Goal: Transaction & Acquisition: Book appointment/travel/reservation

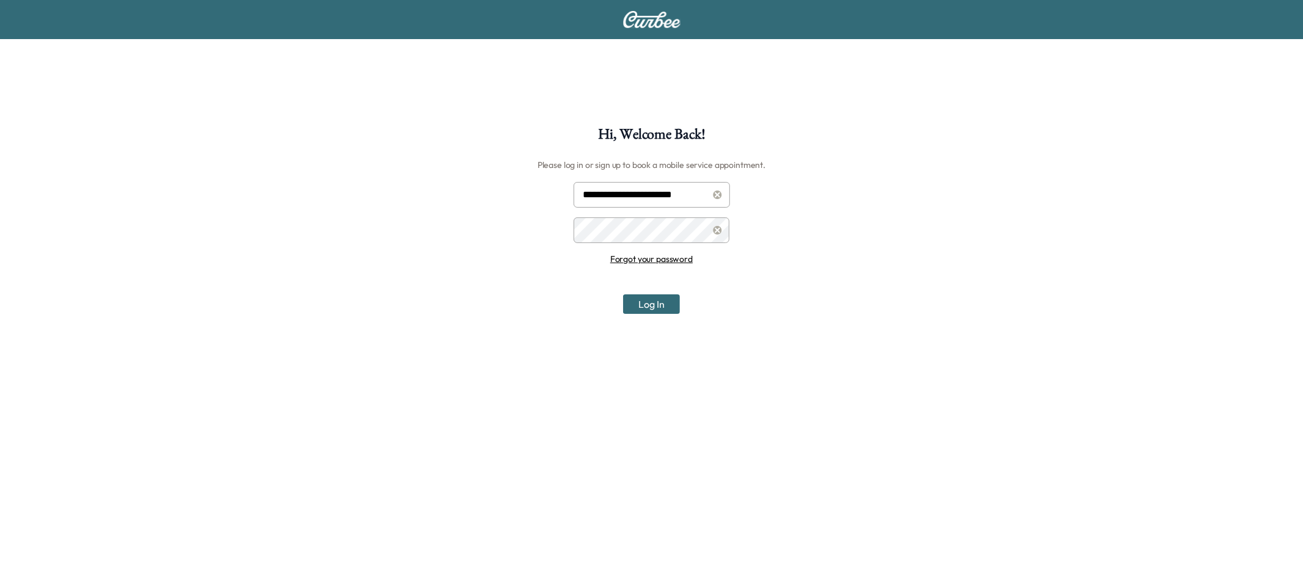
click at [685, 192] on input "**********" at bounding box center [651, 195] width 156 height 26
type input "*"
click at [460, 287] on div "Hi, Welcome Back! Please log in or sign up to book a mobile service appointment…" at bounding box center [651, 418] width 1303 height 582
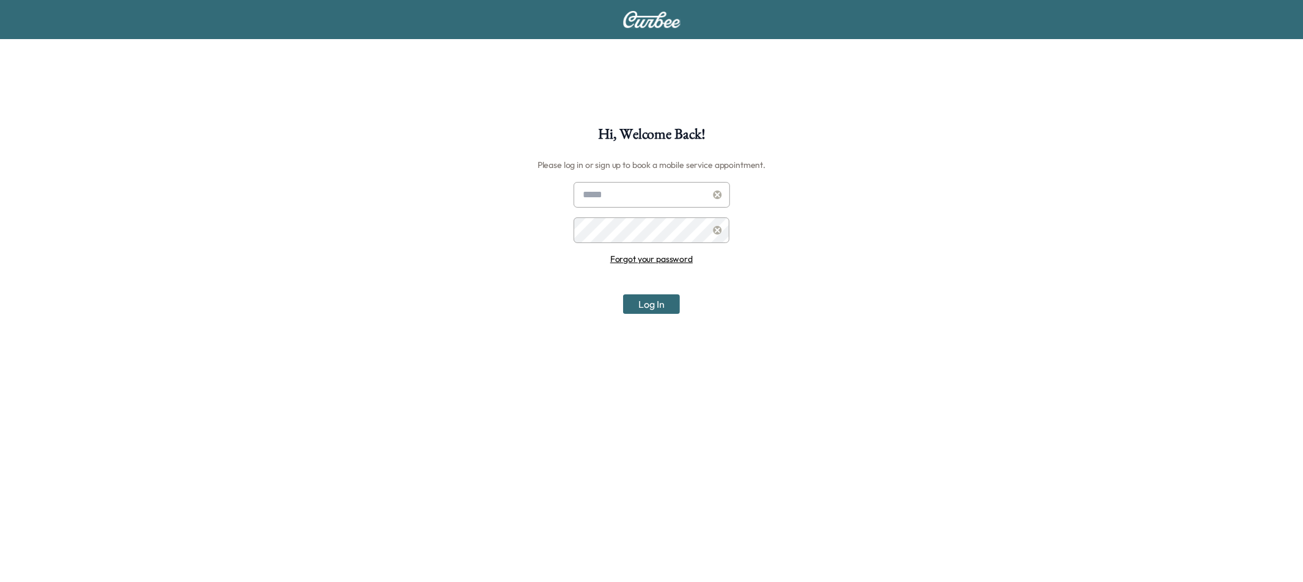
click at [718, 233] on icon at bounding box center [717, 230] width 9 height 9
click at [608, 202] on input "text" at bounding box center [651, 195] width 156 height 26
paste input "**********"
type input "**********"
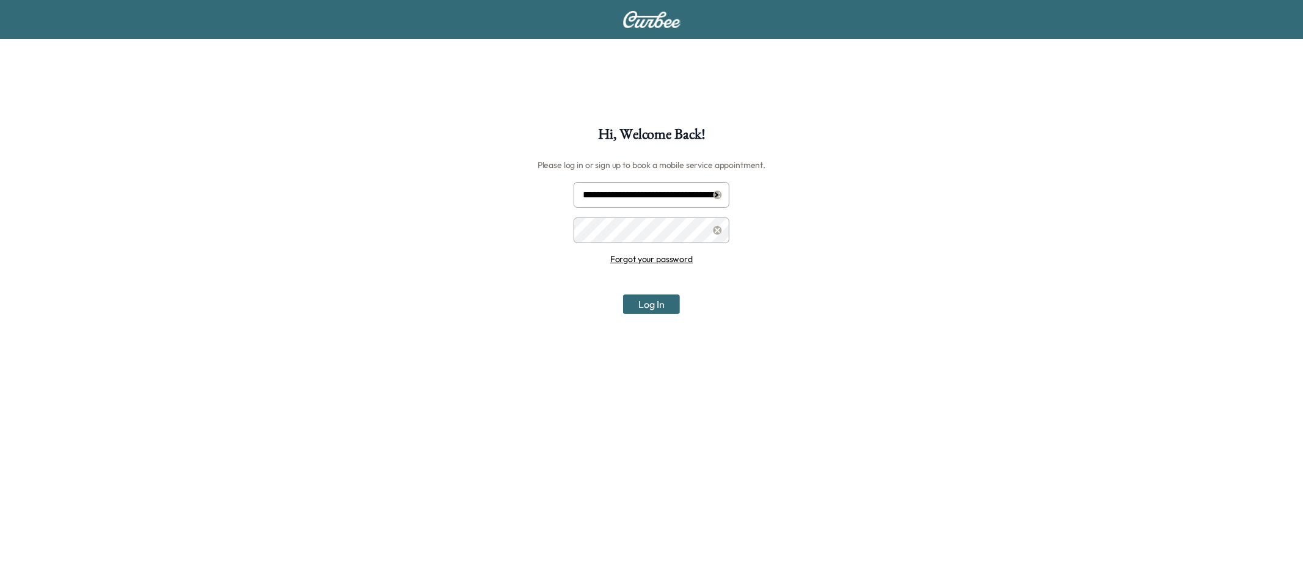
scroll to position [0, 0]
click at [623, 294] on button "Log In" at bounding box center [651, 304] width 57 height 20
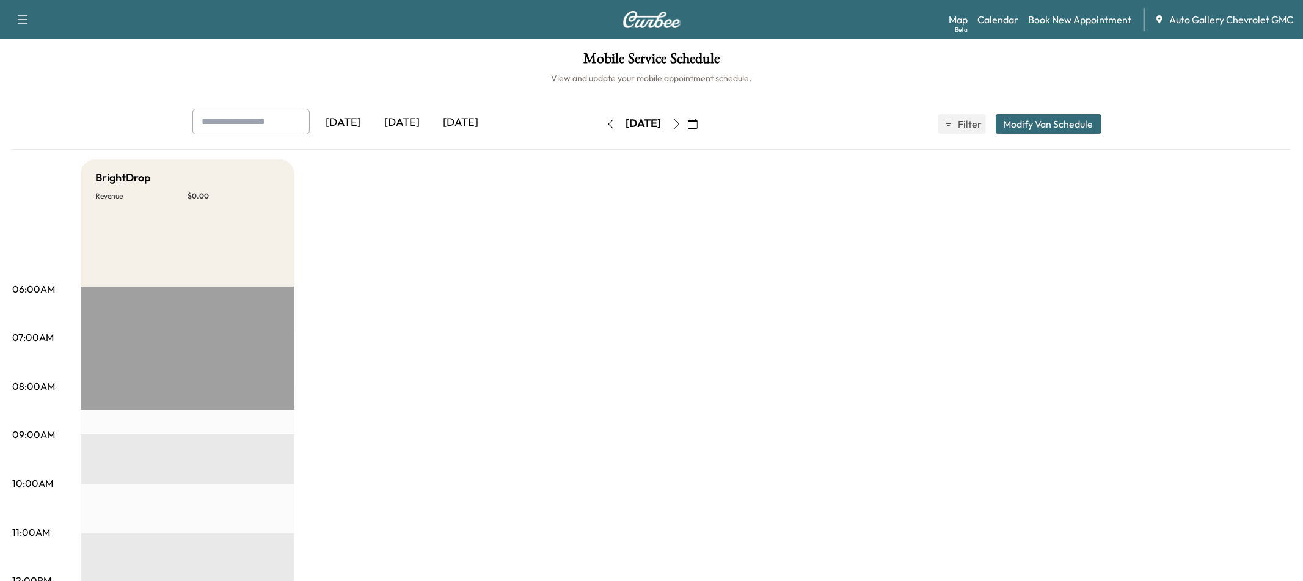
click at [1061, 23] on link "Book New Appointment" at bounding box center [1079, 19] width 103 height 15
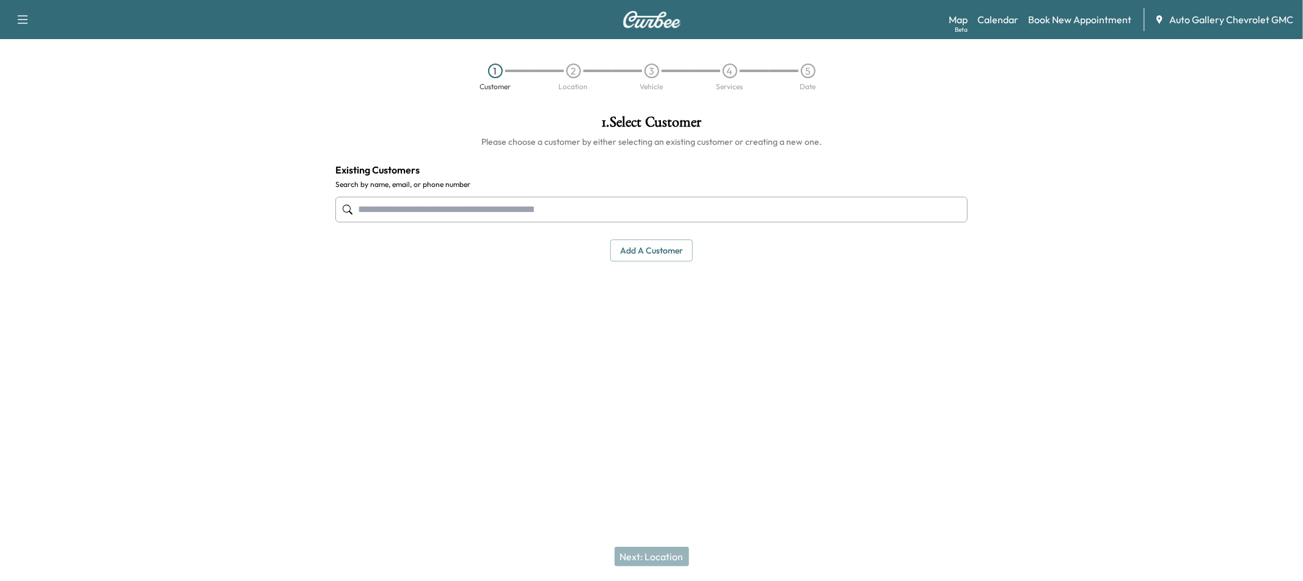
click at [417, 216] on input "text" at bounding box center [651, 210] width 632 height 26
click at [642, 252] on button "Add a customer" at bounding box center [651, 250] width 82 height 23
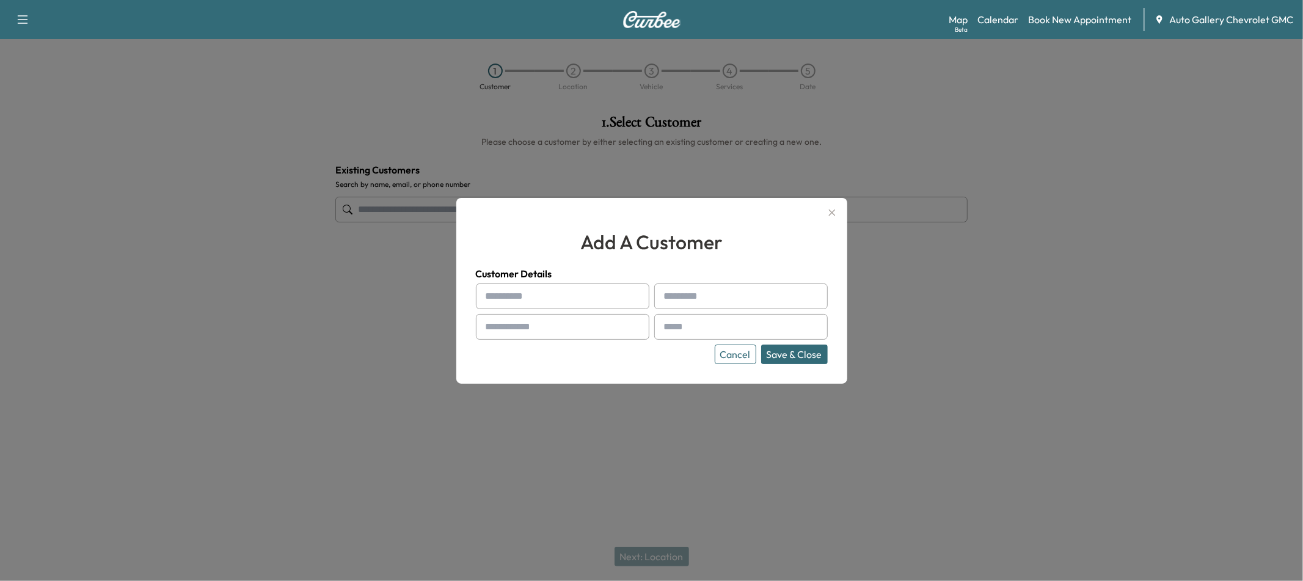
click at [533, 288] on input "text" at bounding box center [562, 296] width 173 height 26
type input "****"
type input "*****"
type input "**********"
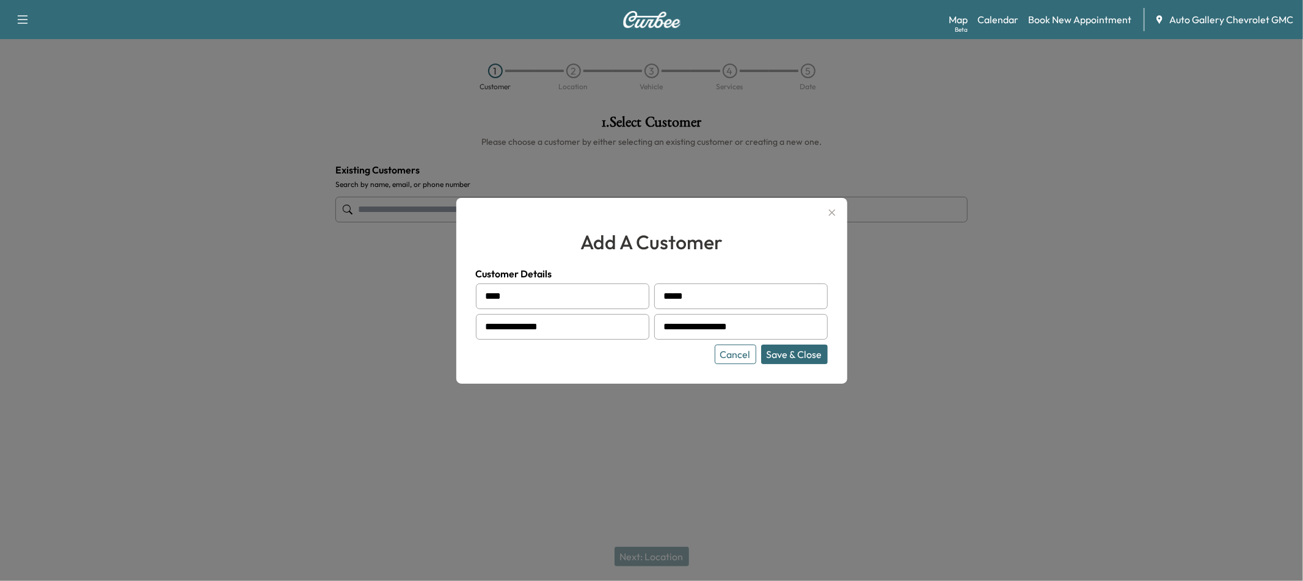
click at [801, 351] on button "Save & Close" at bounding box center [794, 354] width 67 height 20
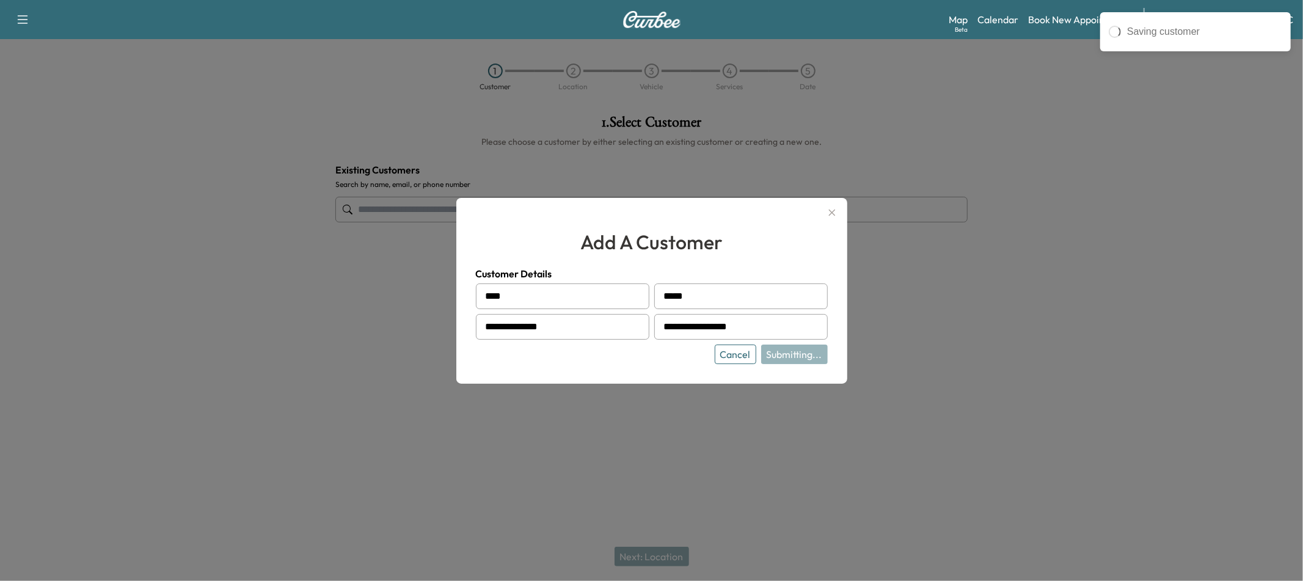
type input "**********"
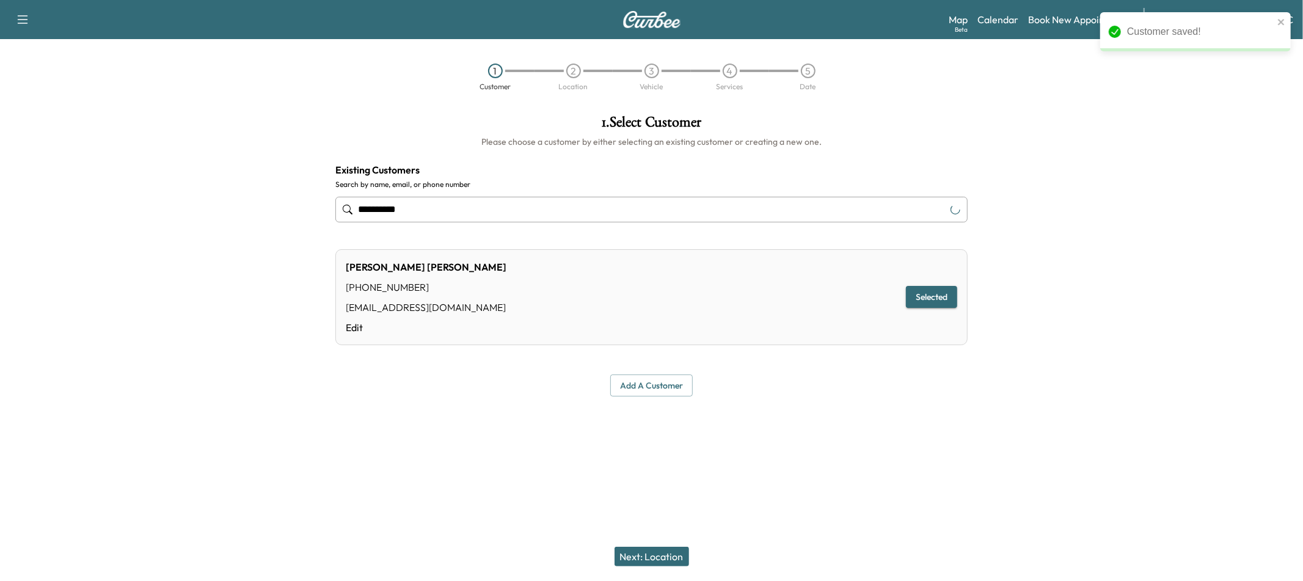
click at [664, 550] on button "Next: Location" at bounding box center [651, 557] width 75 height 20
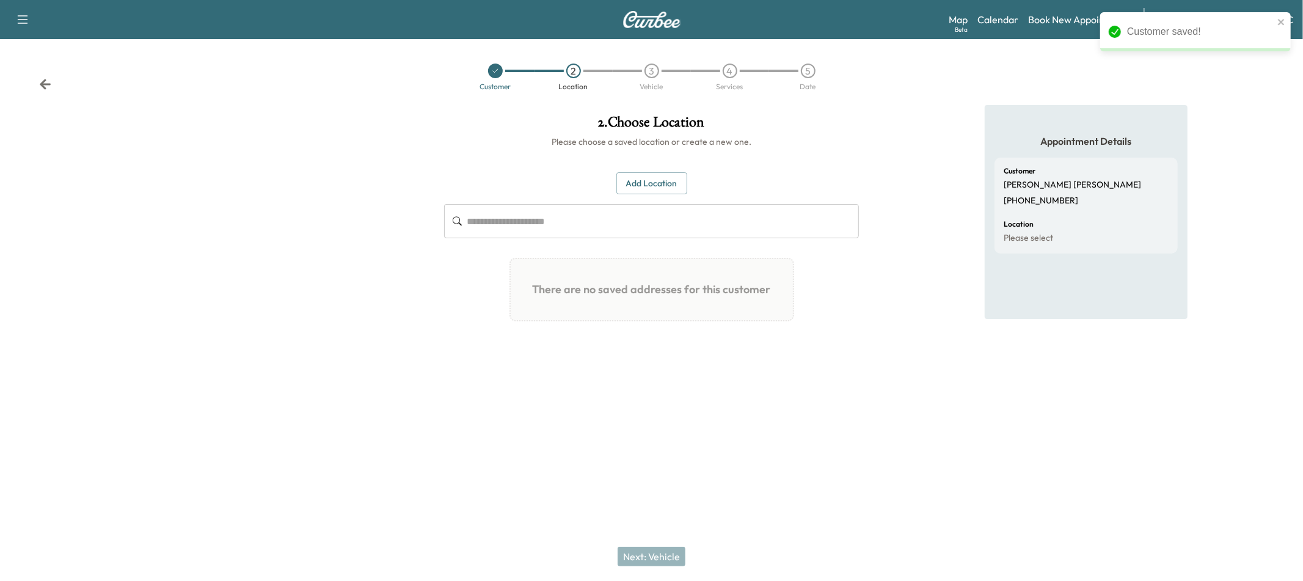
click at [635, 189] on button "Add Location" at bounding box center [651, 183] width 71 height 23
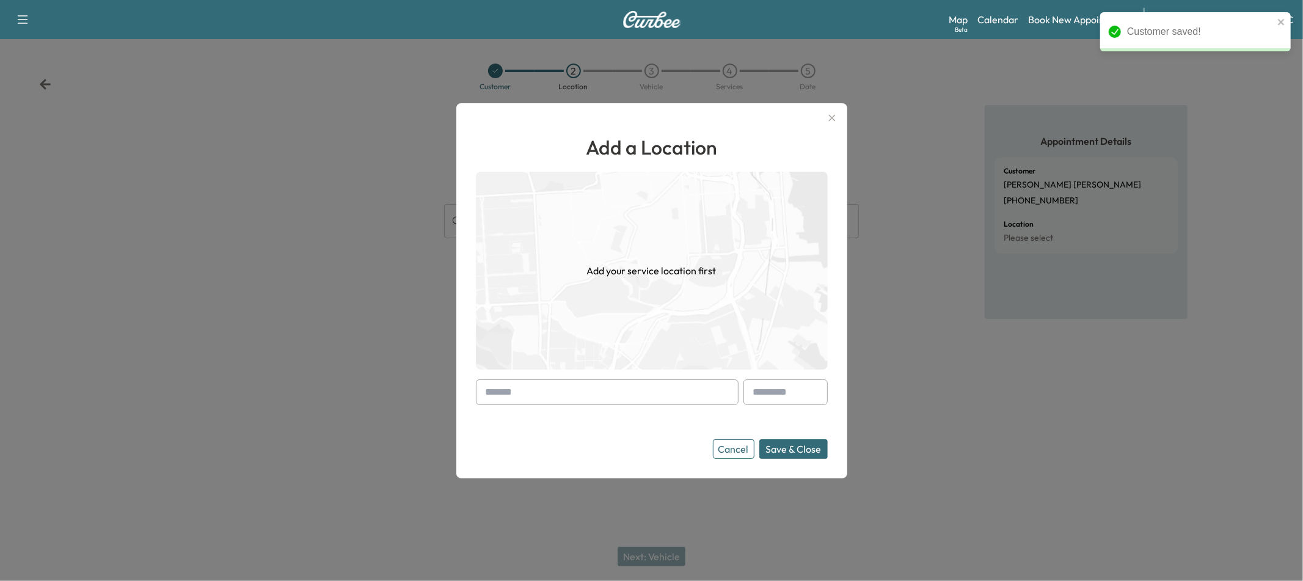
click at [563, 396] on input "text" at bounding box center [607, 392] width 263 height 26
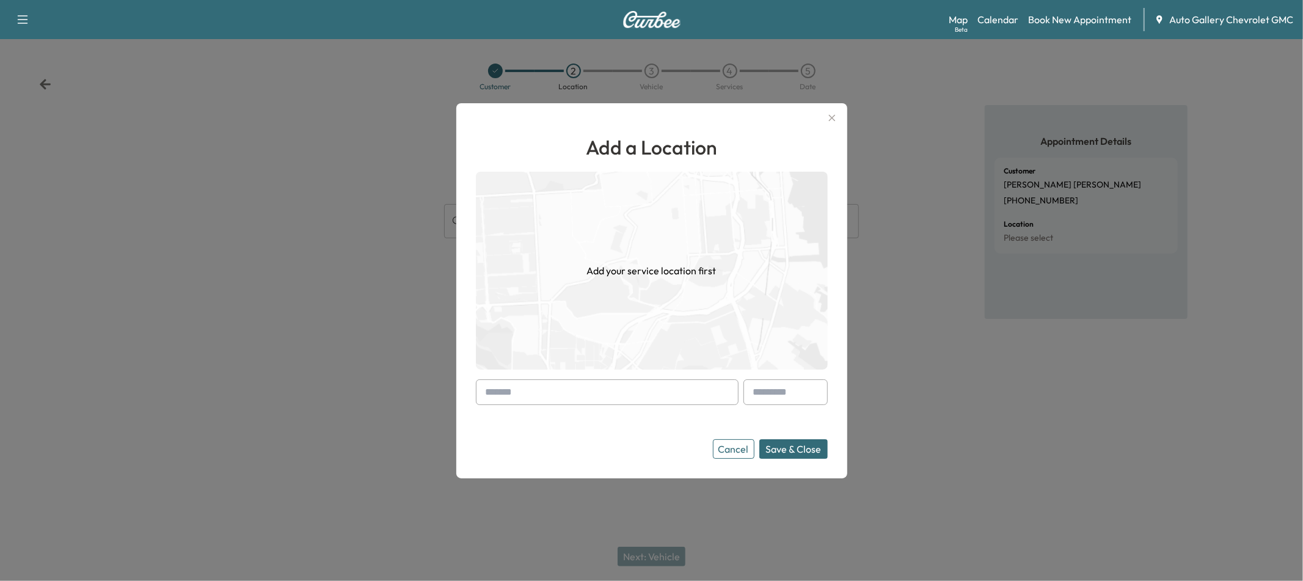
paste input "**********"
click at [669, 419] on li "[STREET_ADDRESS]" at bounding box center [606, 418] width 261 height 24
type input "**********"
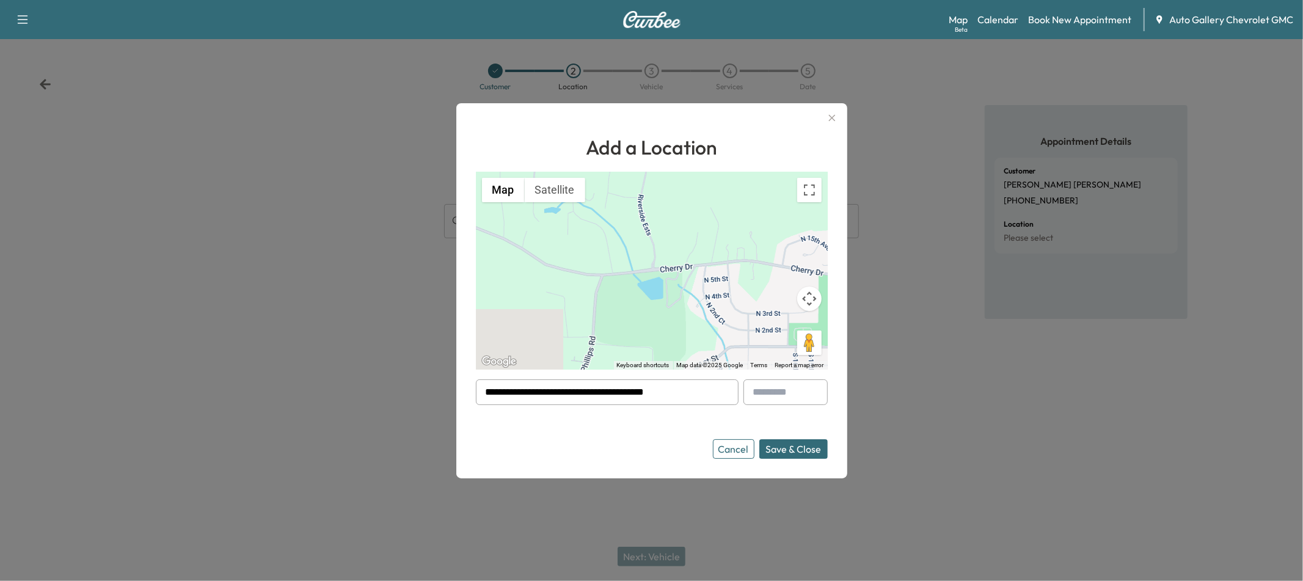
click at [782, 453] on button "Save & Close" at bounding box center [793, 449] width 68 height 20
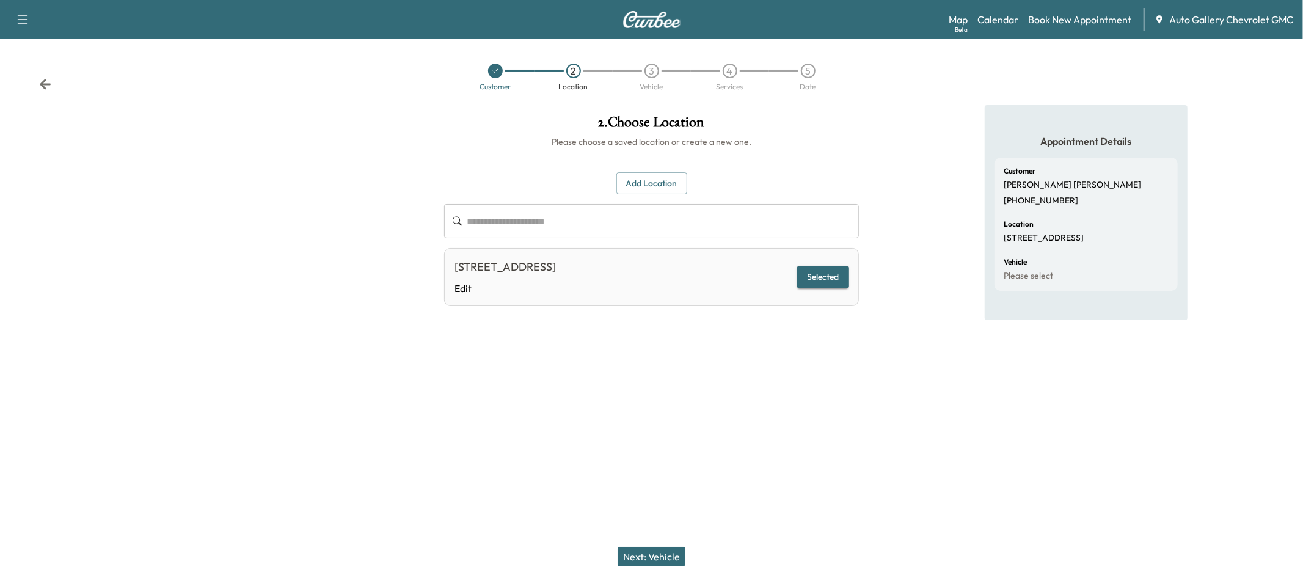
click at [646, 564] on button "Next: Vehicle" at bounding box center [651, 557] width 68 height 20
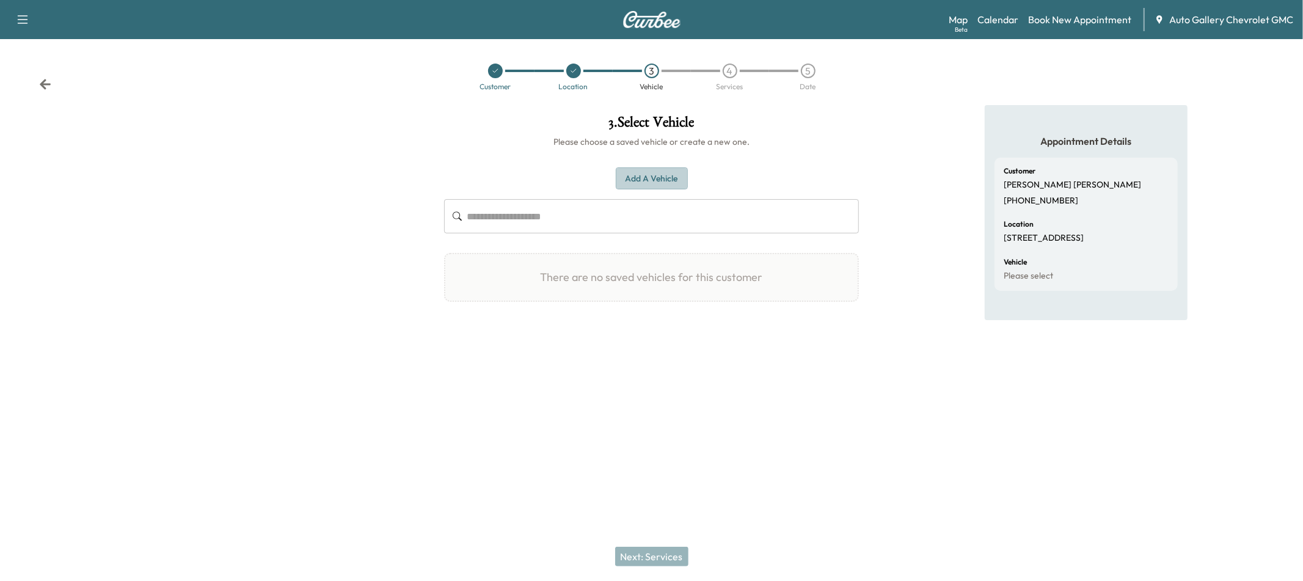
click at [644, 185] on button "Add a Vehicle" at bounding box center [652, 178] width 72 height 23
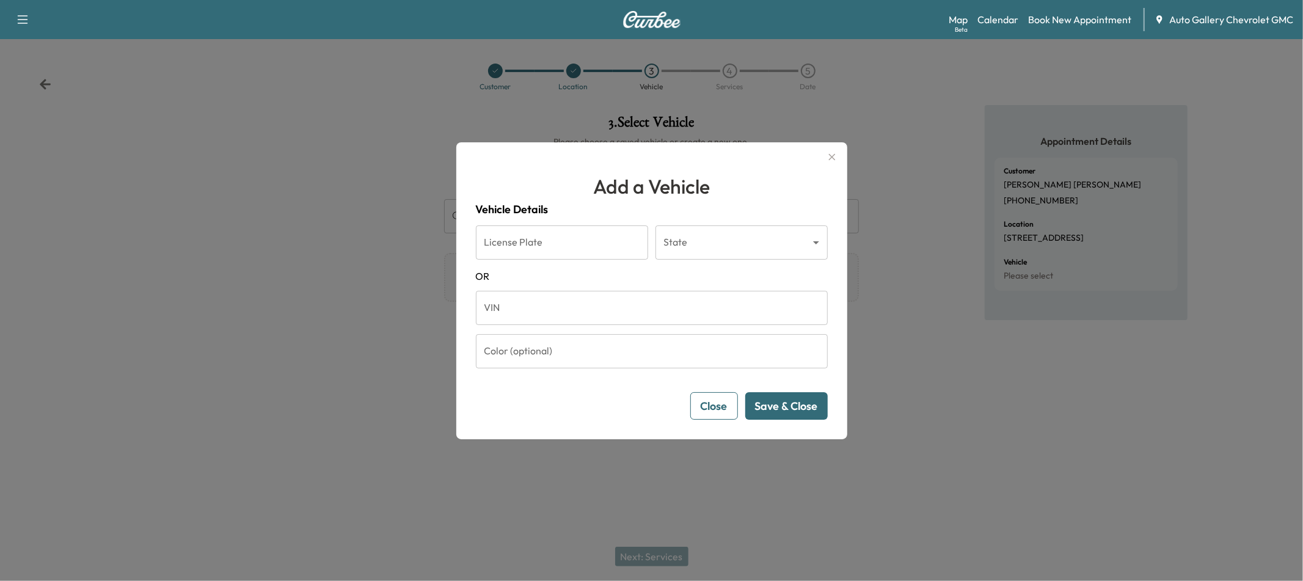
click at [487, 253] on input "License Plate" at bounding box center [562, 242] width 172 height 34
type input "*******"
click at [704, 247] on body "Support Log Out Map Beta Calendar Book New Appointment Auto Gallery Chevrolet G…" at bounding box center [651, 290] width 1303 height 581
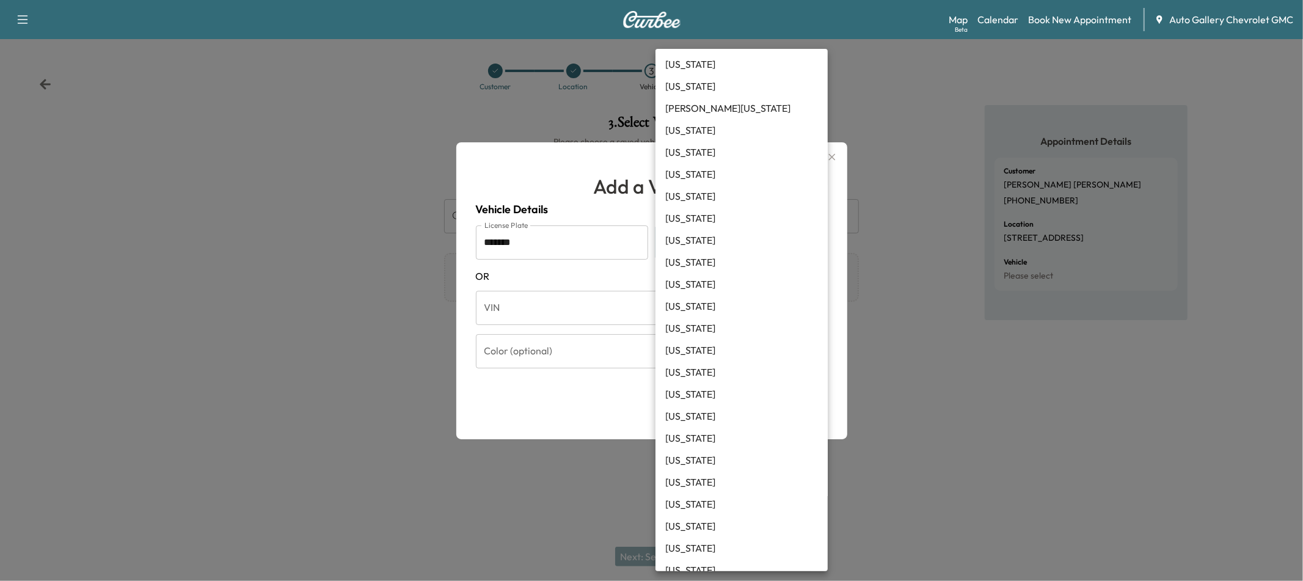
scroll to position [489, 0]
click at [709, 410] on li "[US_STATE]" at bounding box center [741, 412] width 172 height 22
type input "**"
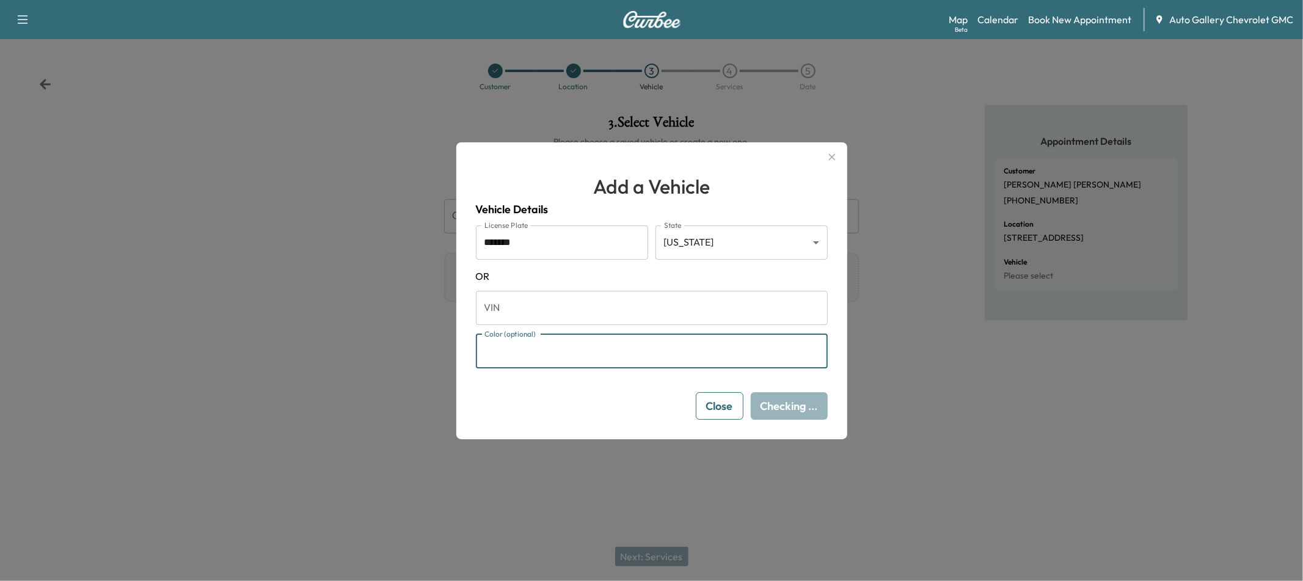
click at [601, 352] on input "Color (optional)" at bounding box center [652, 351] width 352 height 34
type input "******"
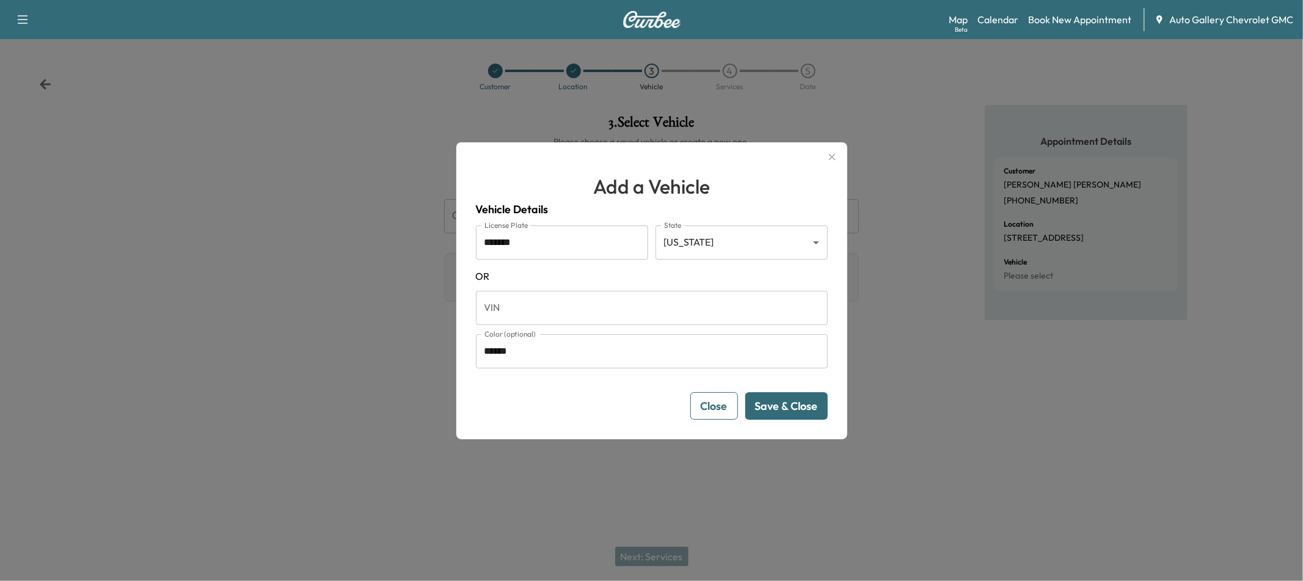
click at [767, 397] on button "Save & Close" at bounding box center [786, 405] width 82 height 27
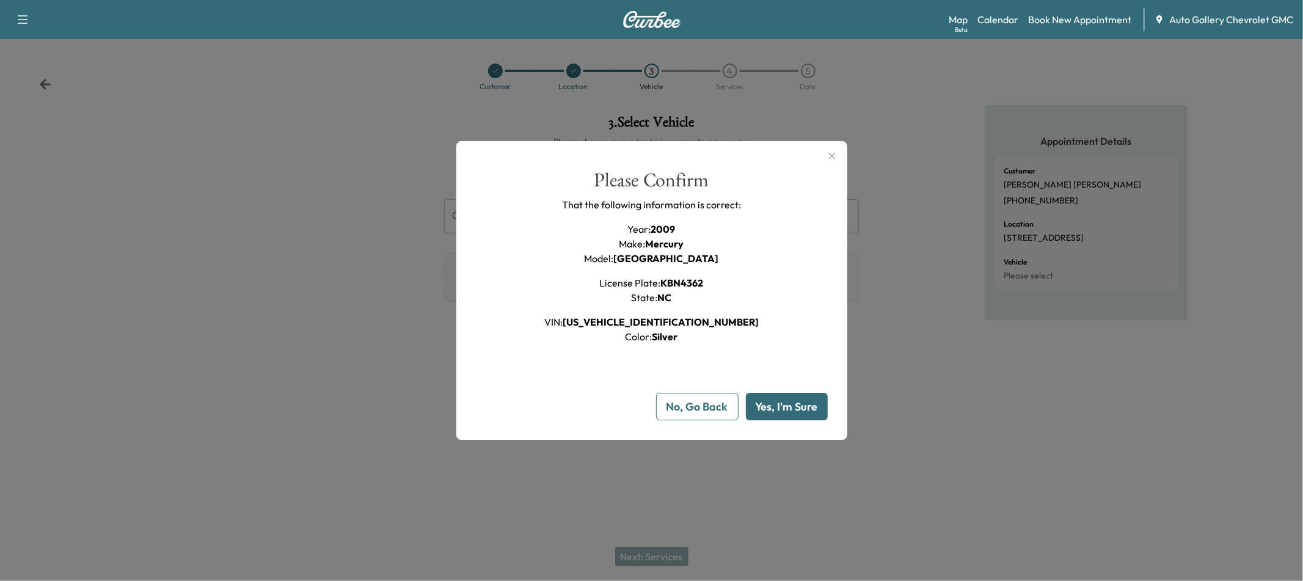
click at [785, 405] on button "Yes, I'm Sure" at bounding box center [787, 406] width 82 height 27
type input "**"
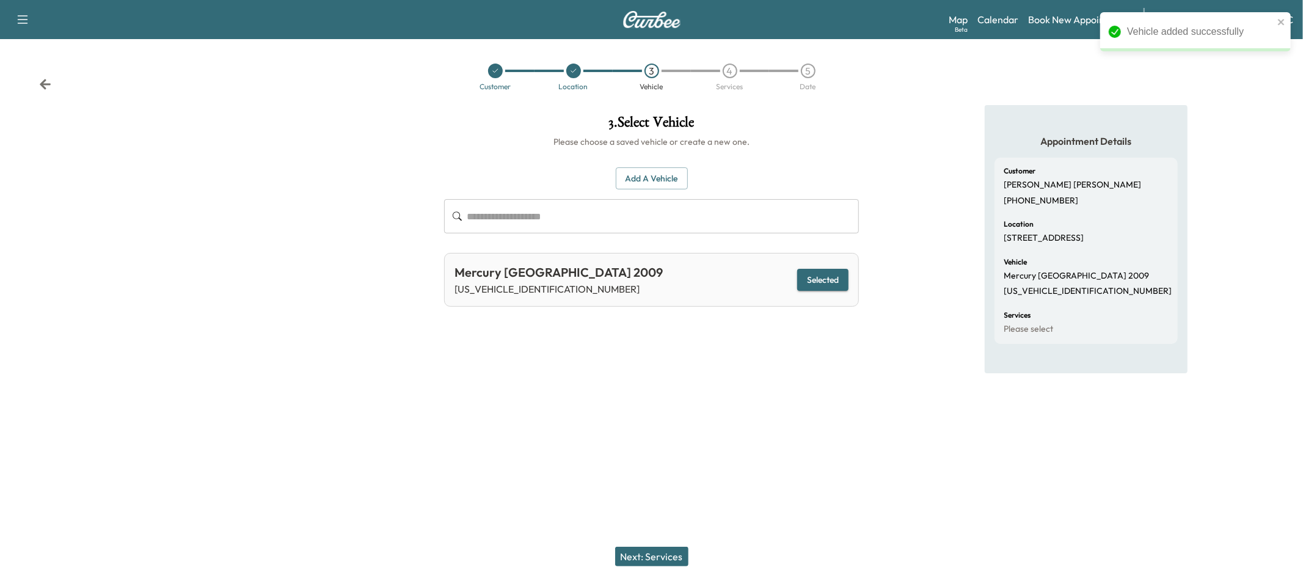
click at [684, 550] on button "Next: Services" at bounding box center [651, 557] width 73 height 20
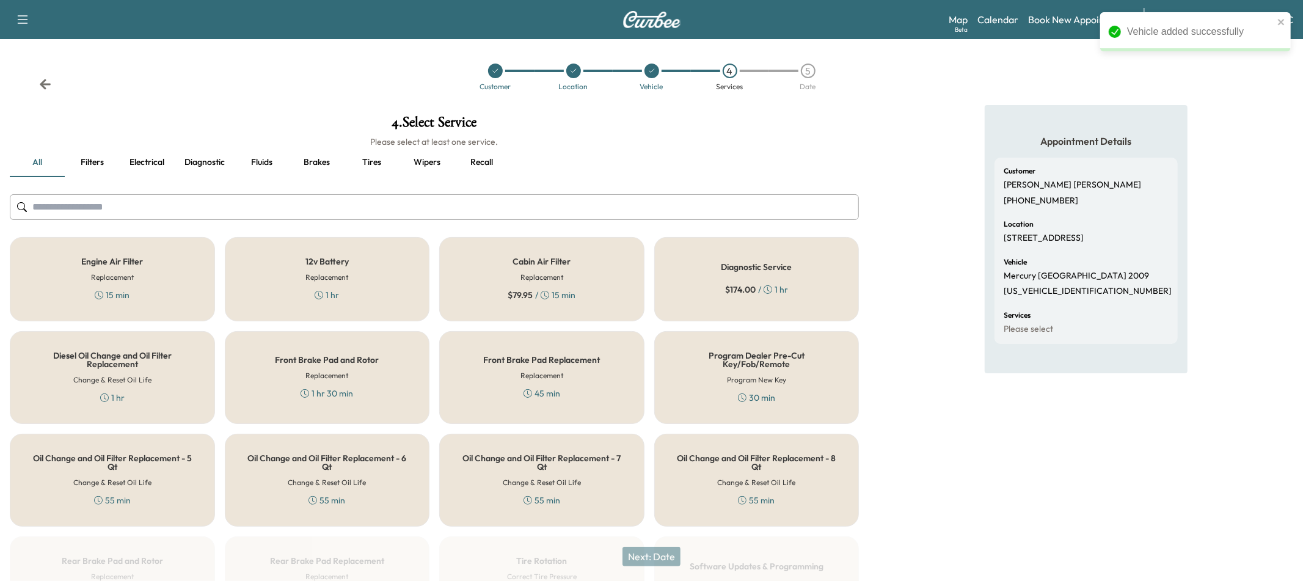
click at [372, 267] on div "12v Battery Replacement 1 hr" at bounding box center [327, 279] width 205 height 84
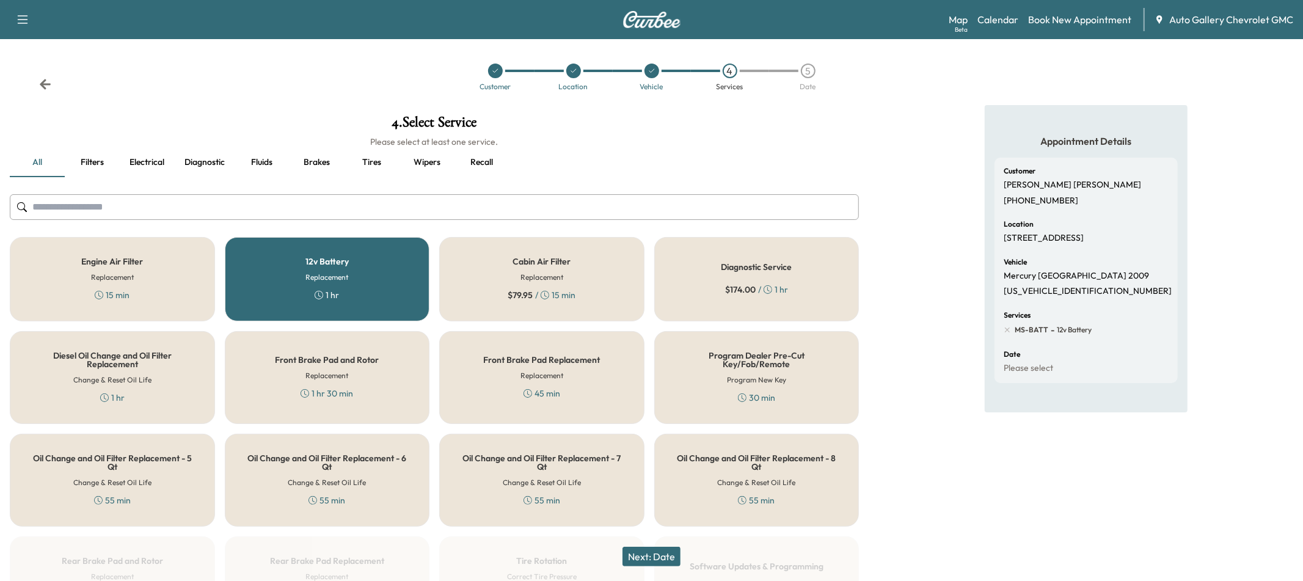
click at [375, 442] on div "Oil Change and Oil Filter Replacement - 6 Qt Change & Reset Oil Life 55 min" at bounding box center [327, 480] width 205 height 93
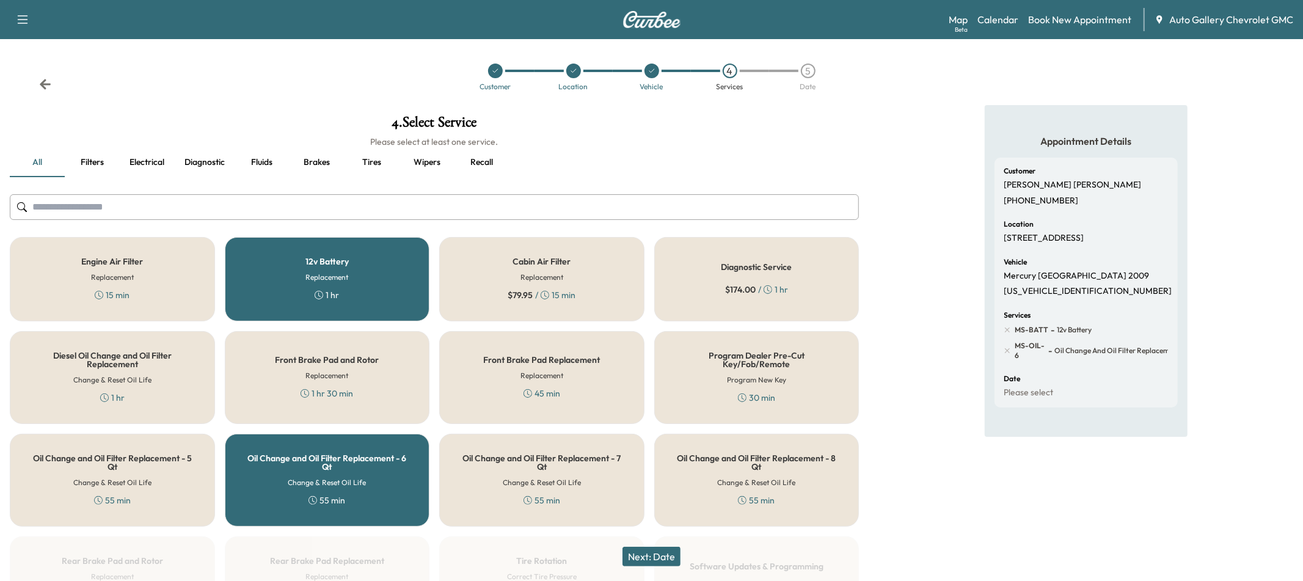
click at [654, 553] on button "Next: Date" at bounding box center [651, 557] width 58 height 20
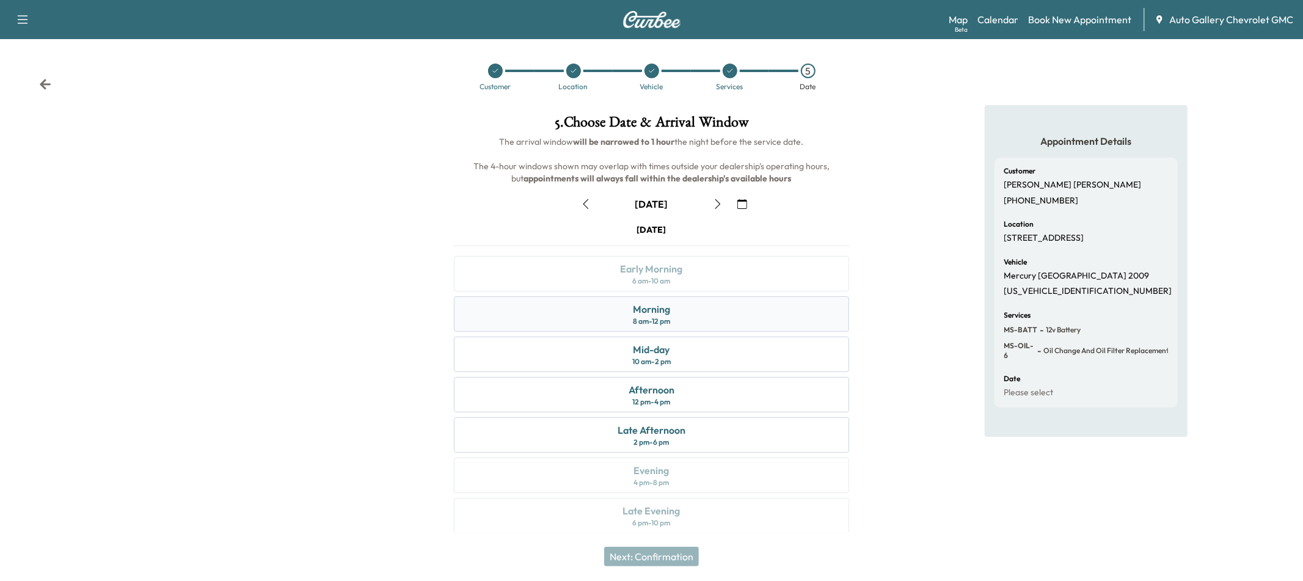
click at [585, 304] on div "Morning 8 am - 12 pm" at bounding box center [651, 313] width 395 height 35
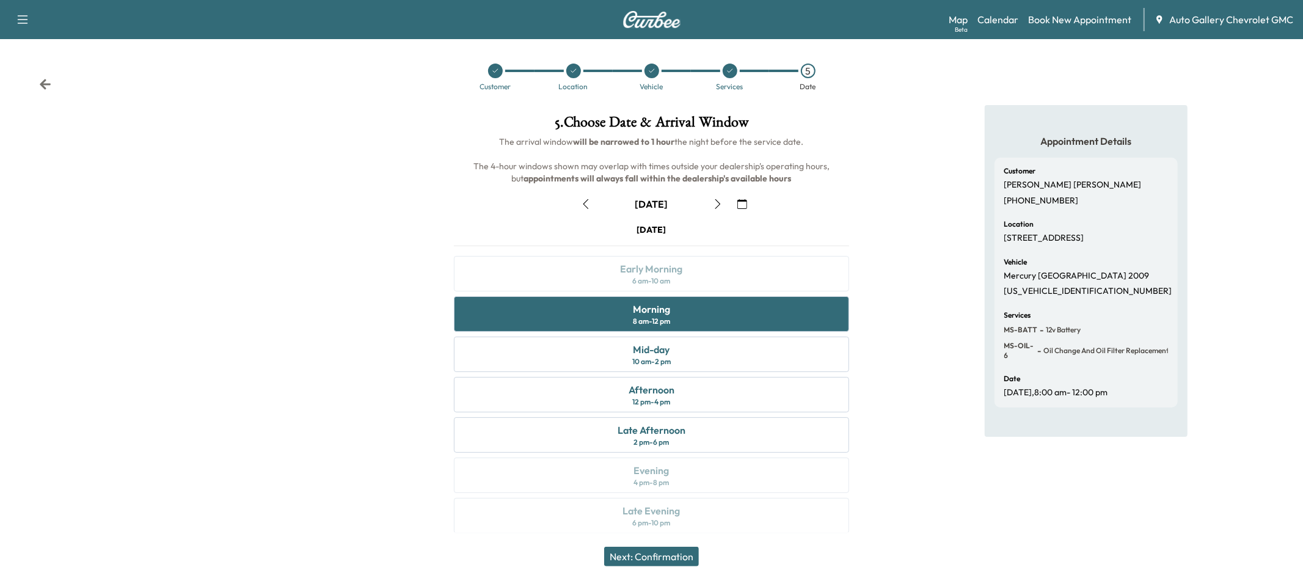
click at [649, 545] on div "Next: Confirmation" at bounding box center [651, 556] width 1303 height 49
click at [652, 551] on button "Next: Confirmation" at bounding box center [651, 557] width 95 height 20
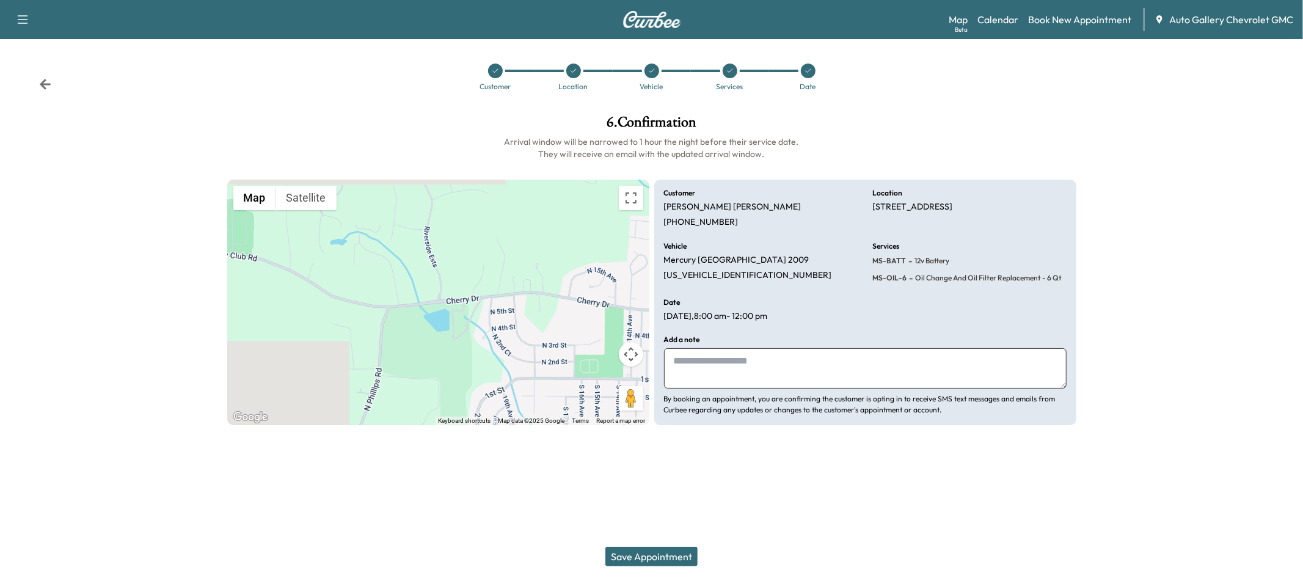
click at [652, 548] on button "Save Appointment" at bounding box center [651, 557] width 92 height 20
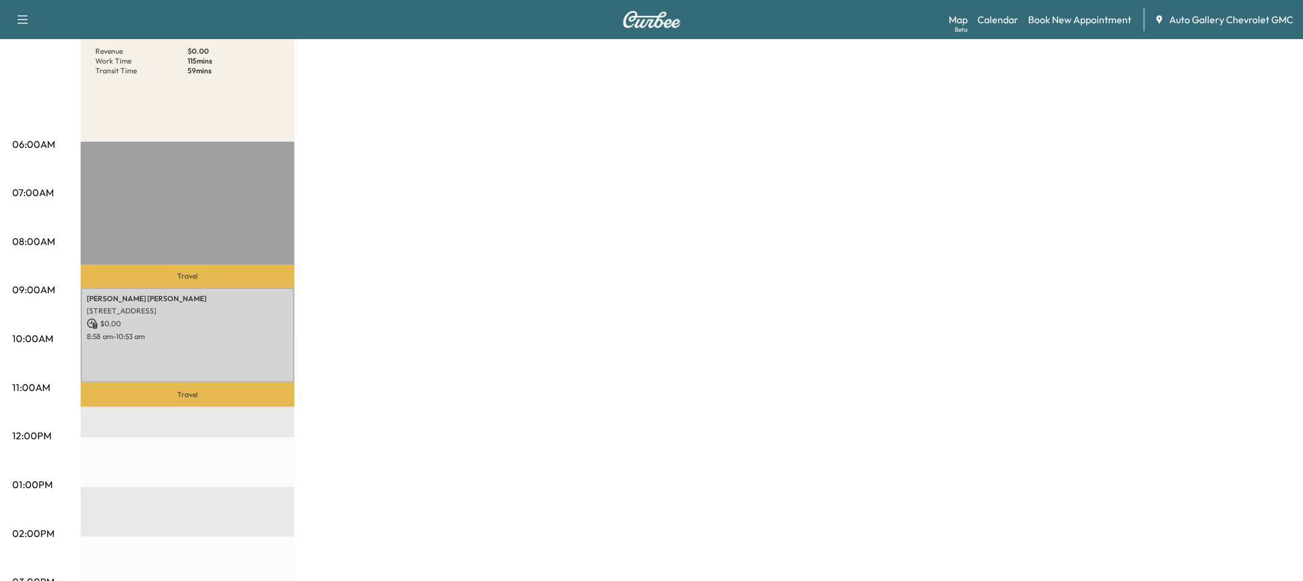
scroll to position [147, 0]
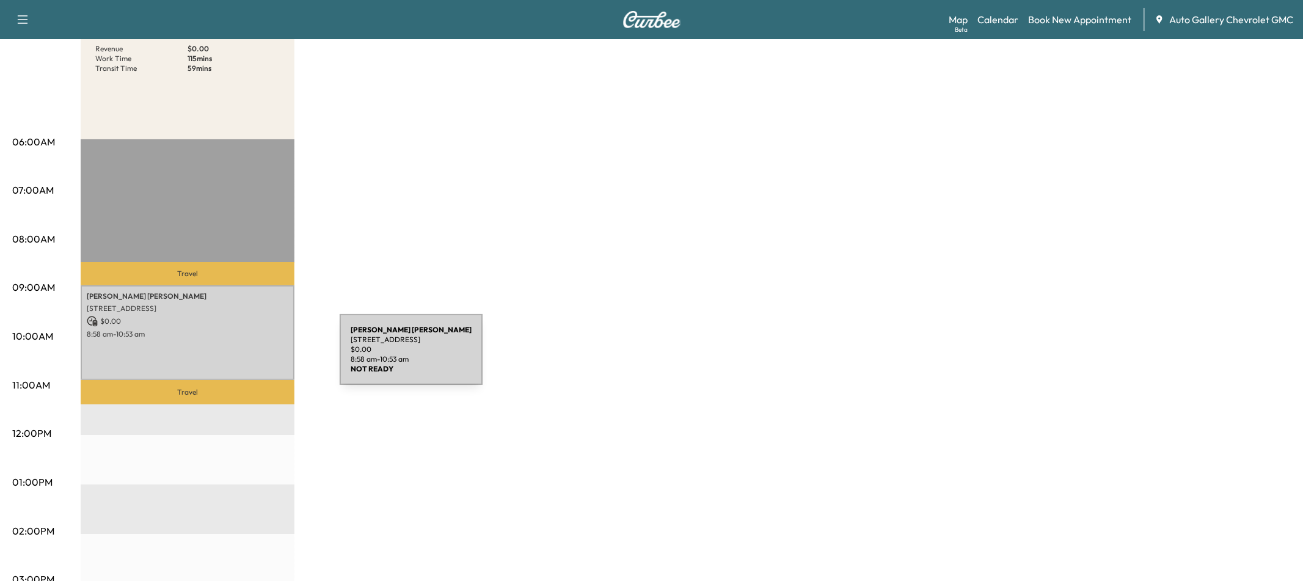
click at [247, 355] on div "[PERSON_NAME] [STREET_ADDRESS] $ 0.00 8:58 am - 10:53 am" at bounding box center [188, 332] width 214 height 95
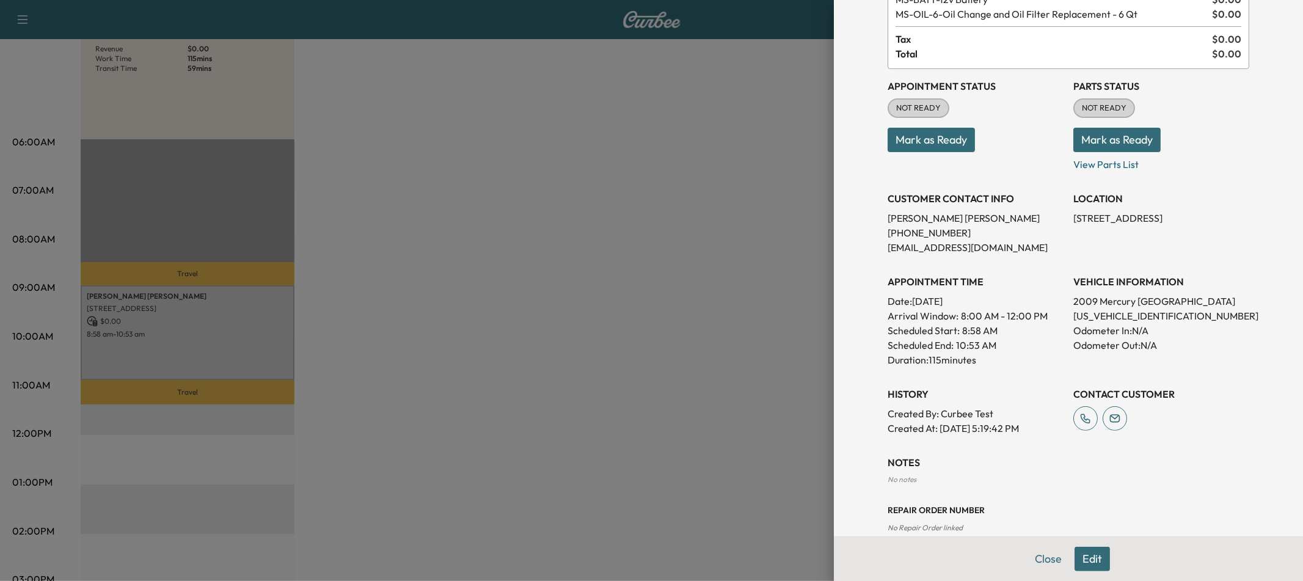
scroll to position [111, 0]
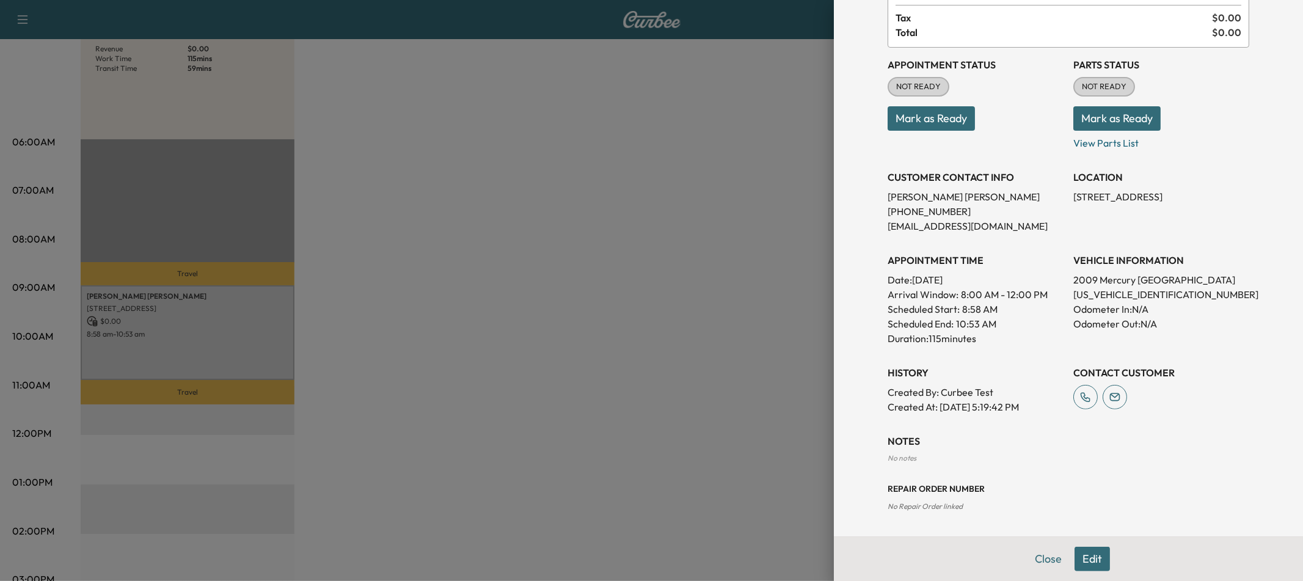
click at [625, 304] on div at bounding box center [651, 290] width 1303 height 581
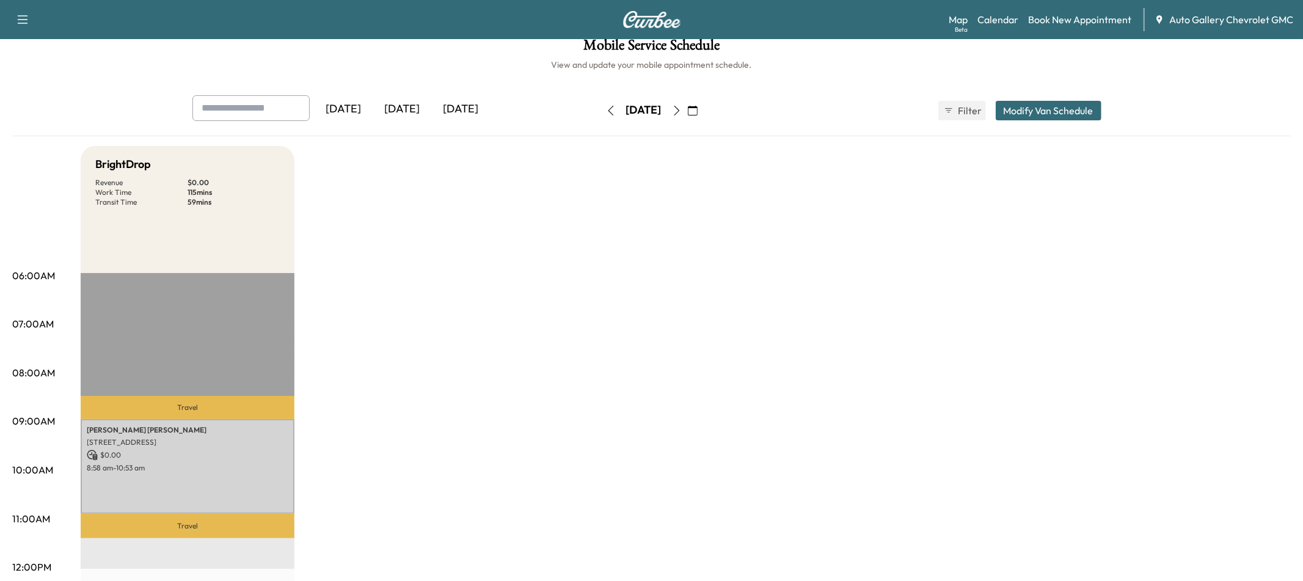
scroll to position [0, 0]
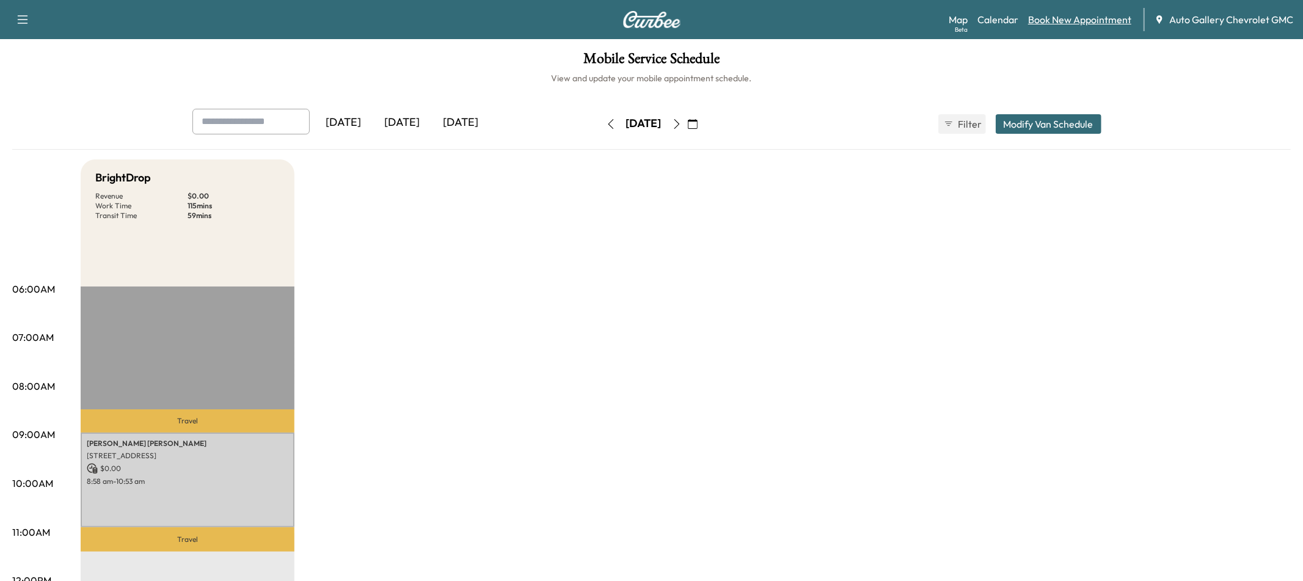
click at [1046, 24] on link "Book New Appointment" at bounding box center [1079, 19] width 103 height 15
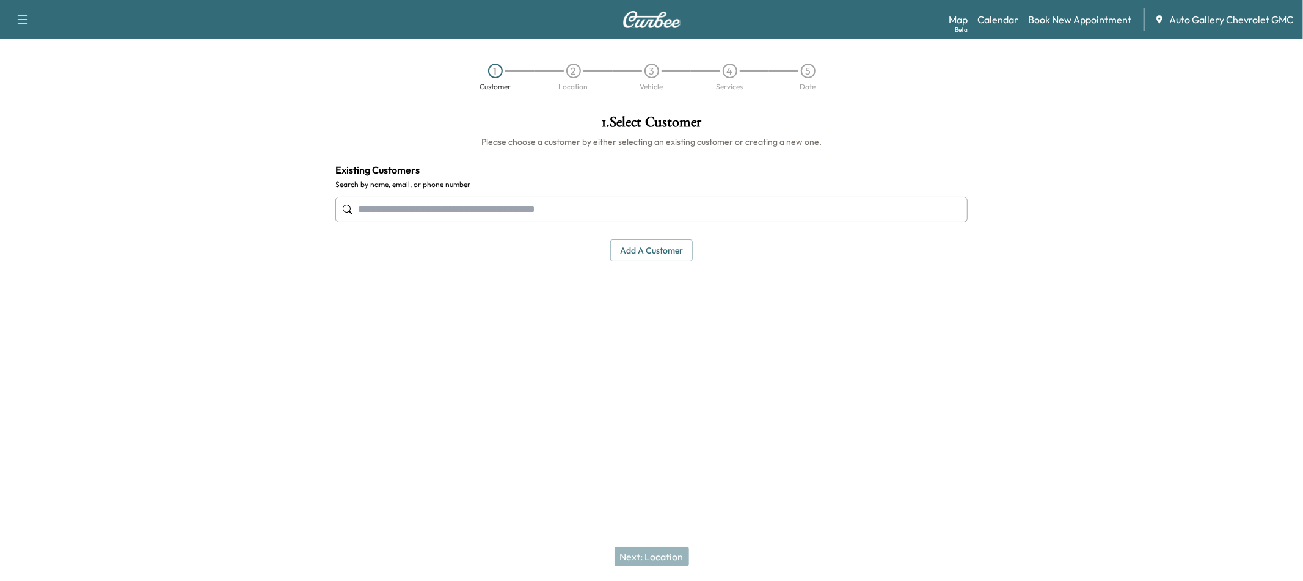
click at [573, 222] on div at bounding box center [651, 209] width 632 height 40
click at [559, 211] on input "text" at bounding box center [651, 210] width 632 height 26
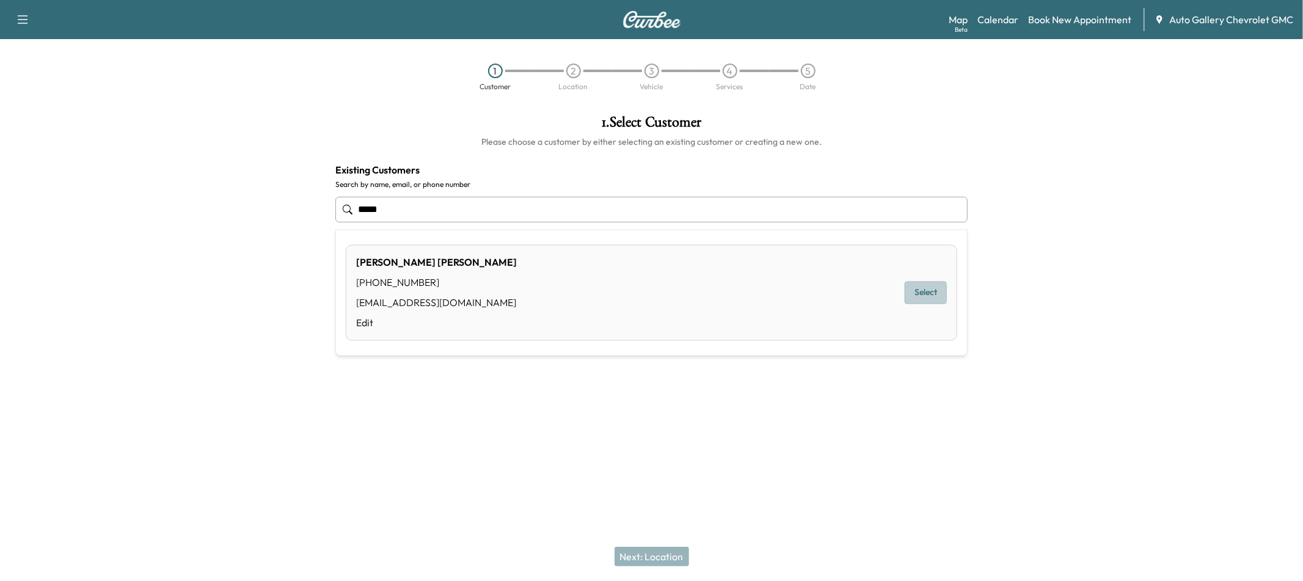
click at [911, 302] on button "Select" at bounding box center [925, 293] width 42 height 23
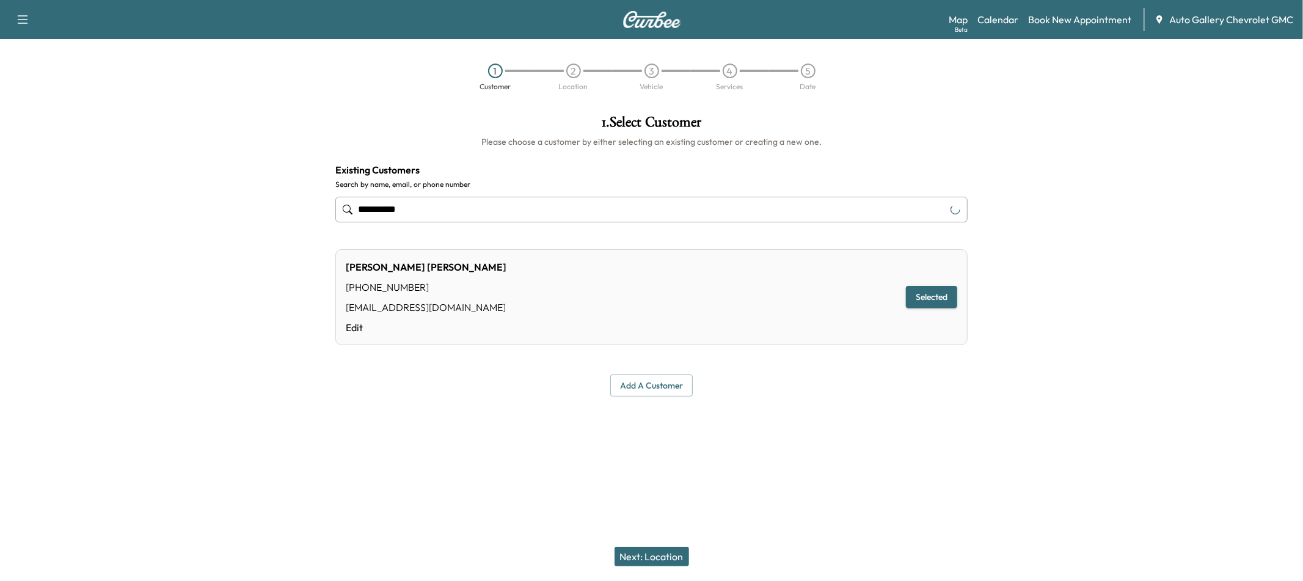
type input "**********"
click at [658, 555] on button "Next: Location" at bounding box center [651, 557] width 75 height 20
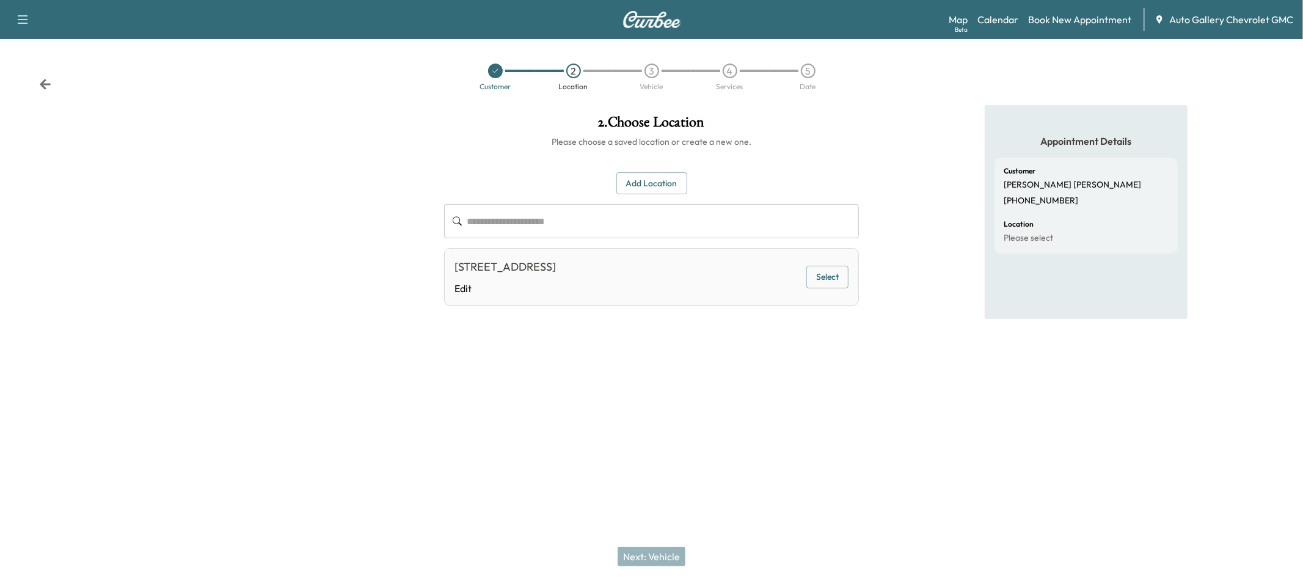
click at [815, 274] on button "Select" at bounding box center [827, 277] width 42 height 23
click at [636, 550] on button "Next: Vehicle" at bounding box center [651, 557] width 68 height 20
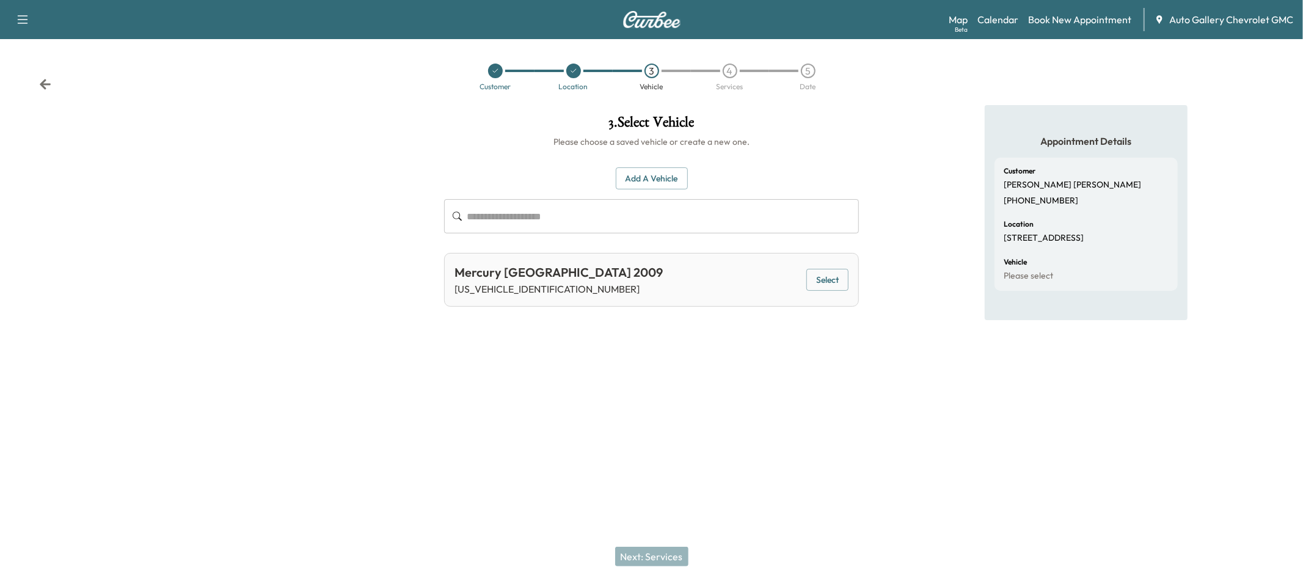
click at [835, 269] on button "Select" at bounding box center [827, 280] width 42 height 23
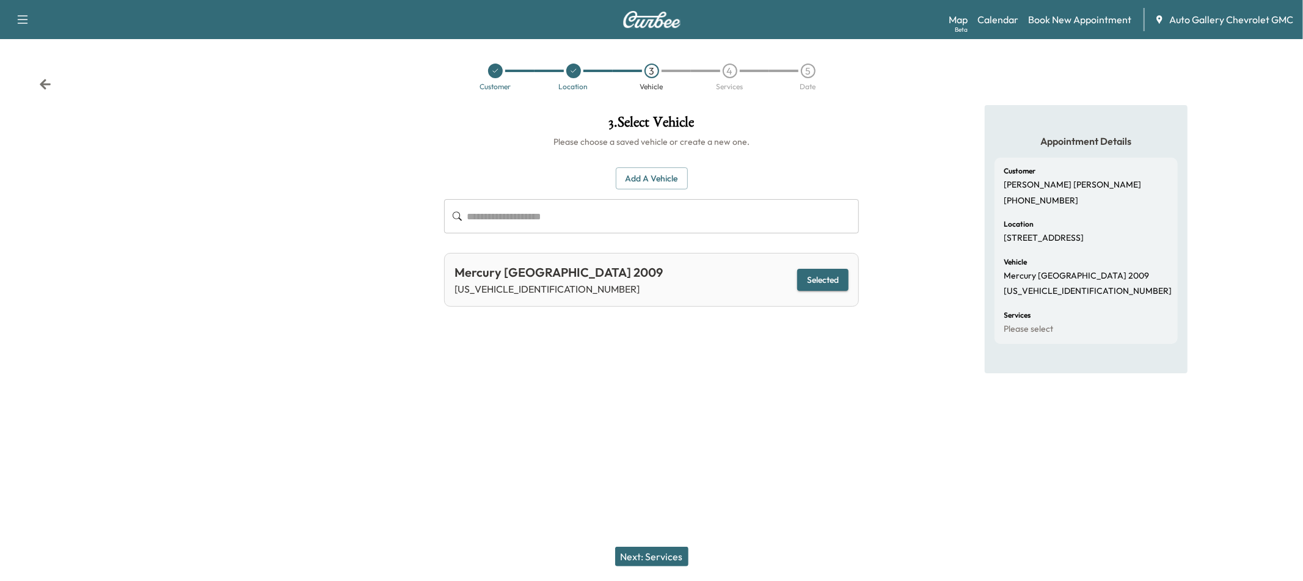
click at [644, 561] on button "Next: Services" at bounding box center [651, 557] width 73 height 20
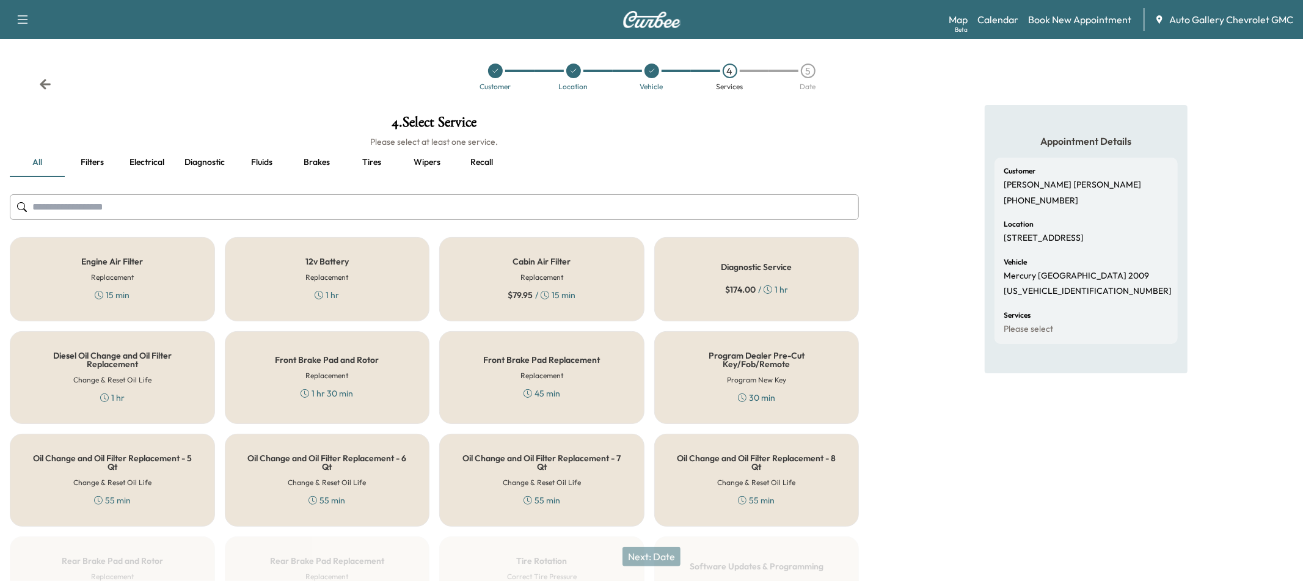
click at [366, 286] on div "12v Battery Replacement 1 hr" at bounding box center [327, 279] width 205 height 84
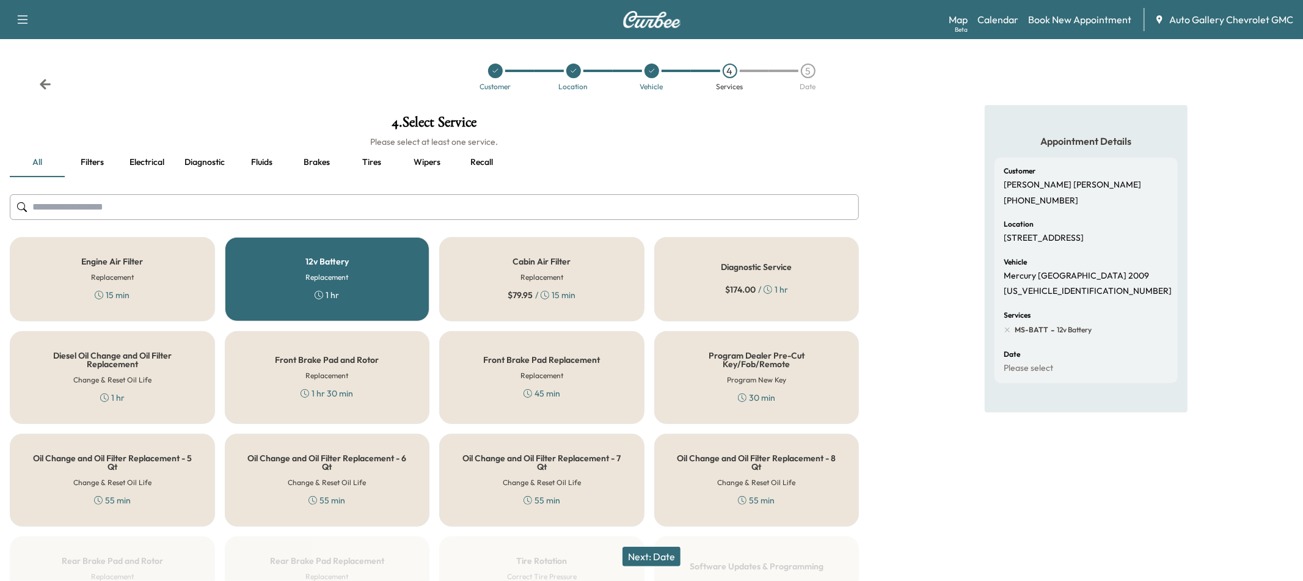
drag, startPoint x: 410, startPoint y: 481, endPoint x: 420, endPoint y: 487, distance: 11.0
click at [410, 481] on div "Oil Change and Oil Filter Replacement - 6 Qt Change & Reset Oil Life 55 min" at bounding box center [327, 480] width 205 height 93
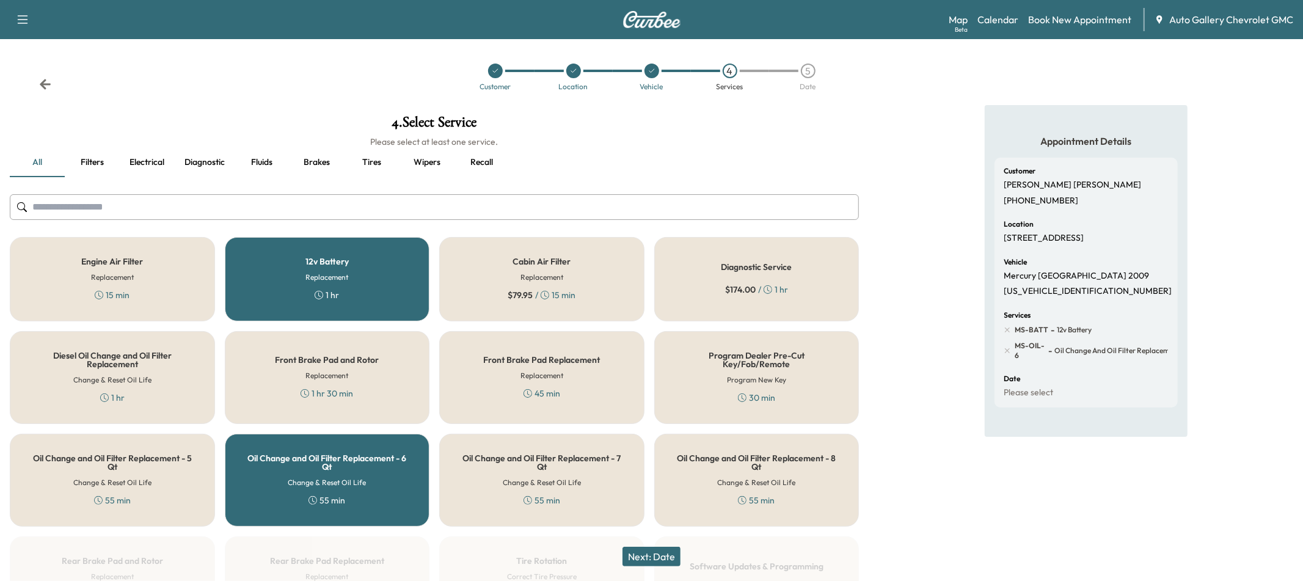
click at [646, 551] on button "Next: Date" at bounding box center [651, 557] width 58 height 20
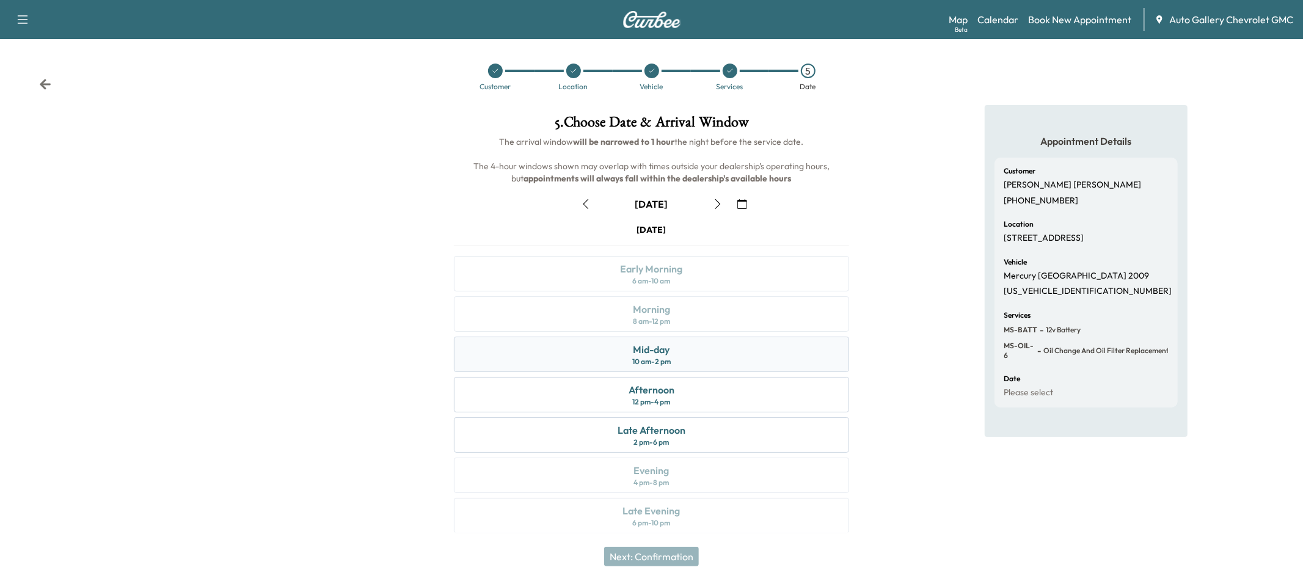
click at [549, 362] on div "Mid-day 10 am - 2 pm" at bounding box center [651, 354] width 395 height 35
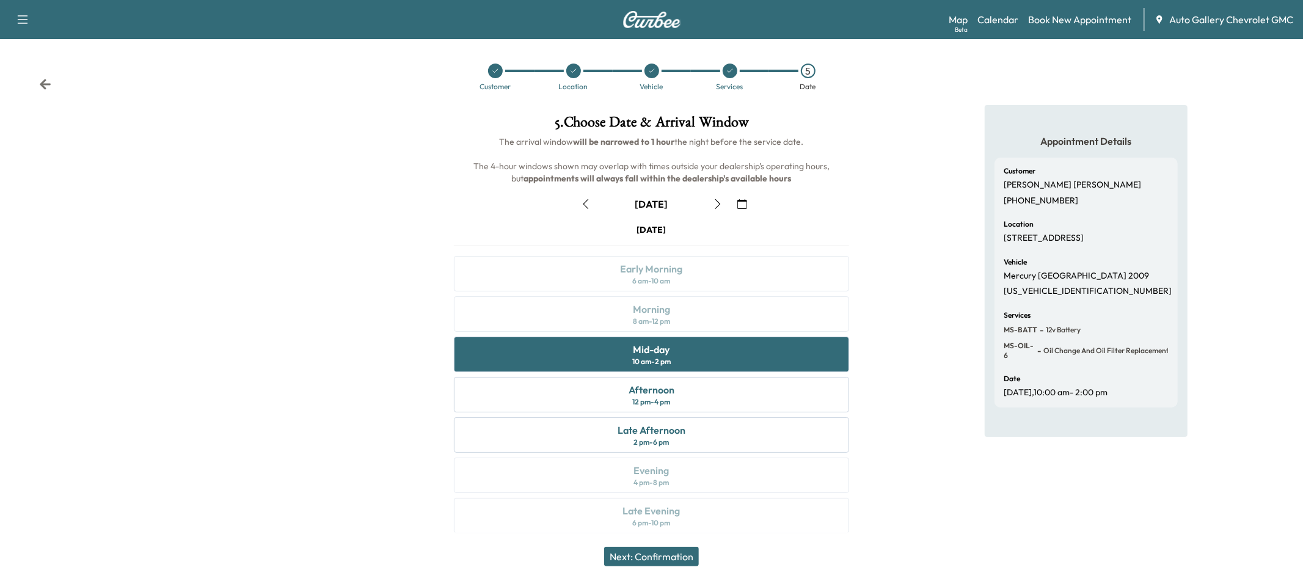
click at [629, 557] on button "Next: Confirmation" at bounding box center [651, 557] width 95 height 20
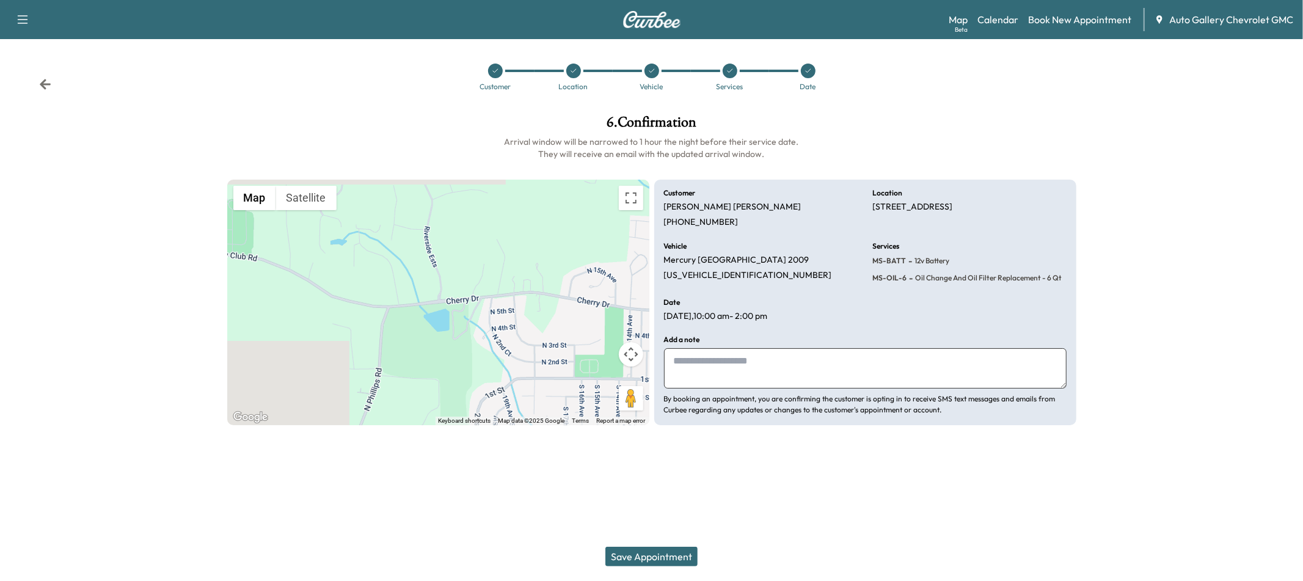
click at [629, 557] on button "Save Appointment" at bounding box center [651, 557] width 92 height 20
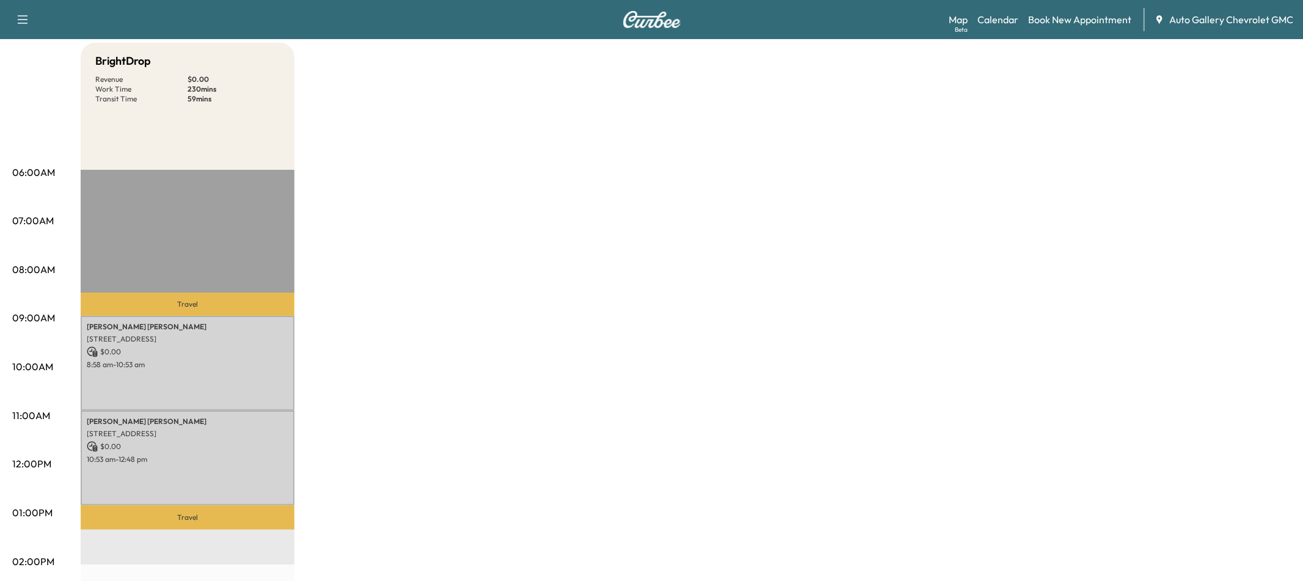
scroll to position [112, 0]
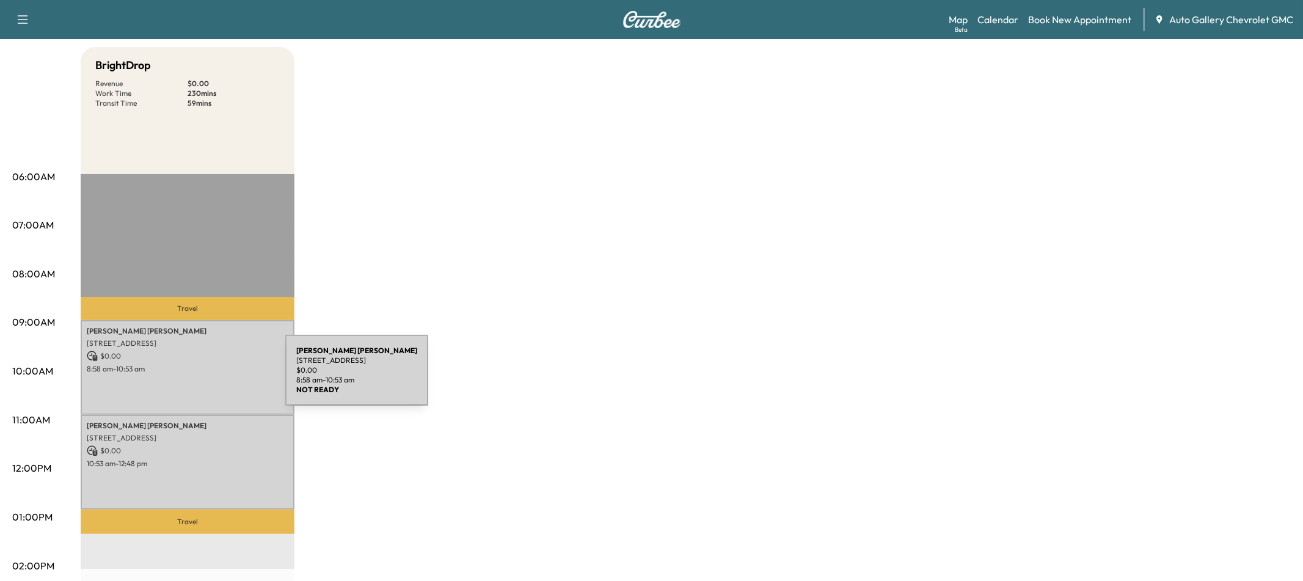
click at [194, 377] on div "[PERSON_NAME] [STREET_ADDRESS] $ 0.00 8:58 am - 10:53 am" at bounding box center [188, 367] width 214 height 95
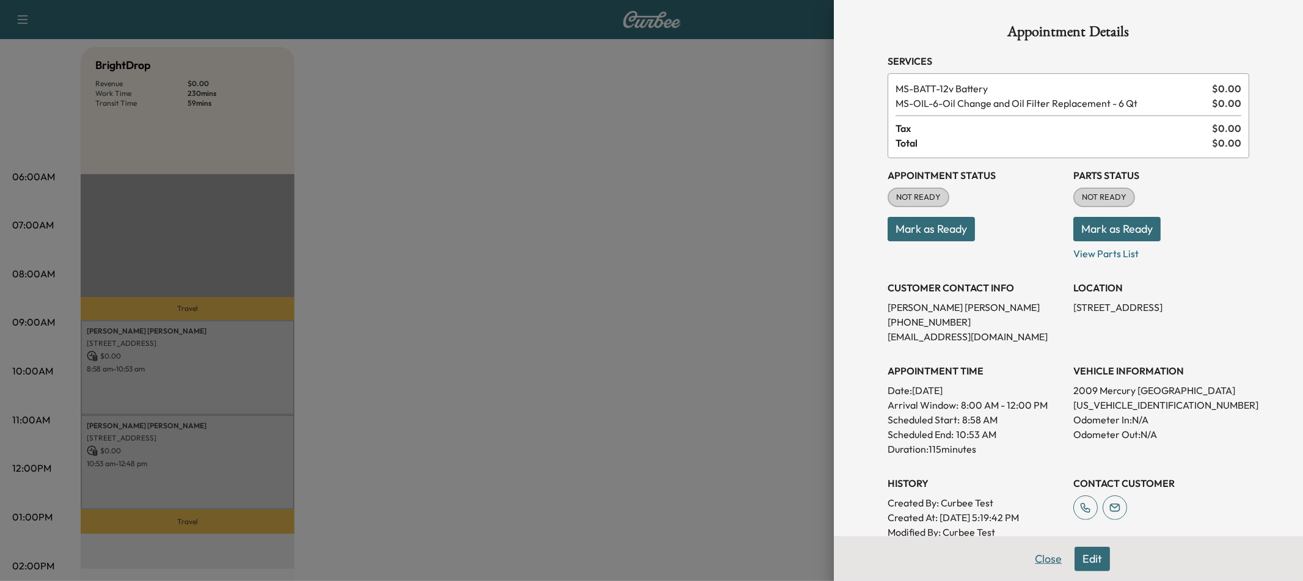
click at [1043, 556] on button "Close" at bounding box center [1048, 559] width 43 height 24
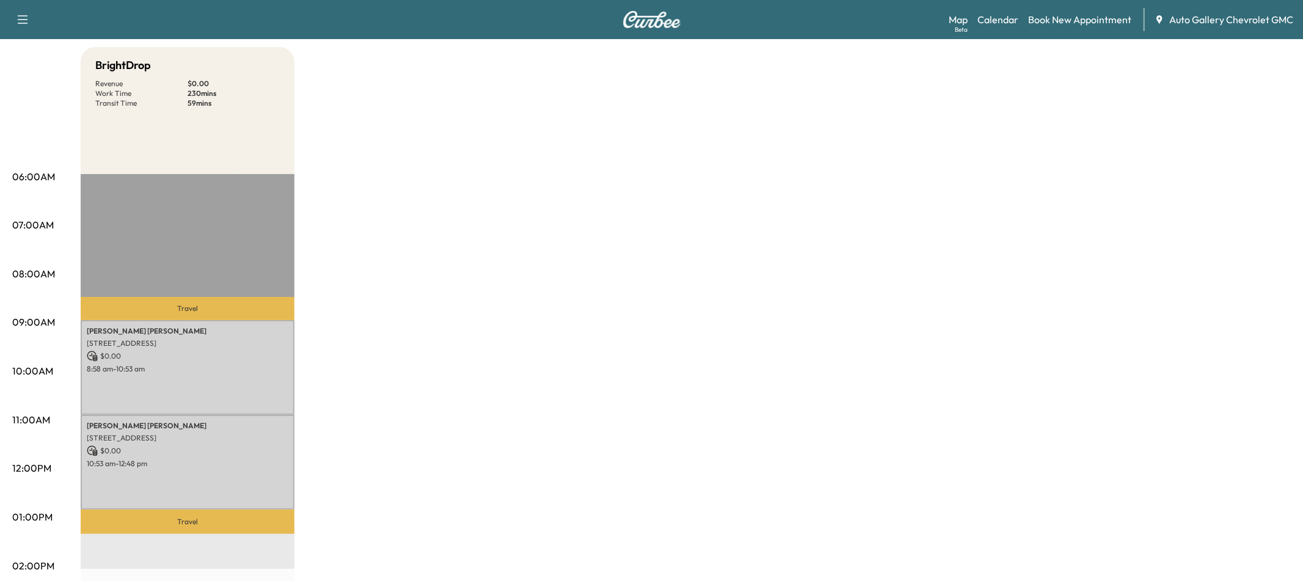
scroll to position [0, 0]
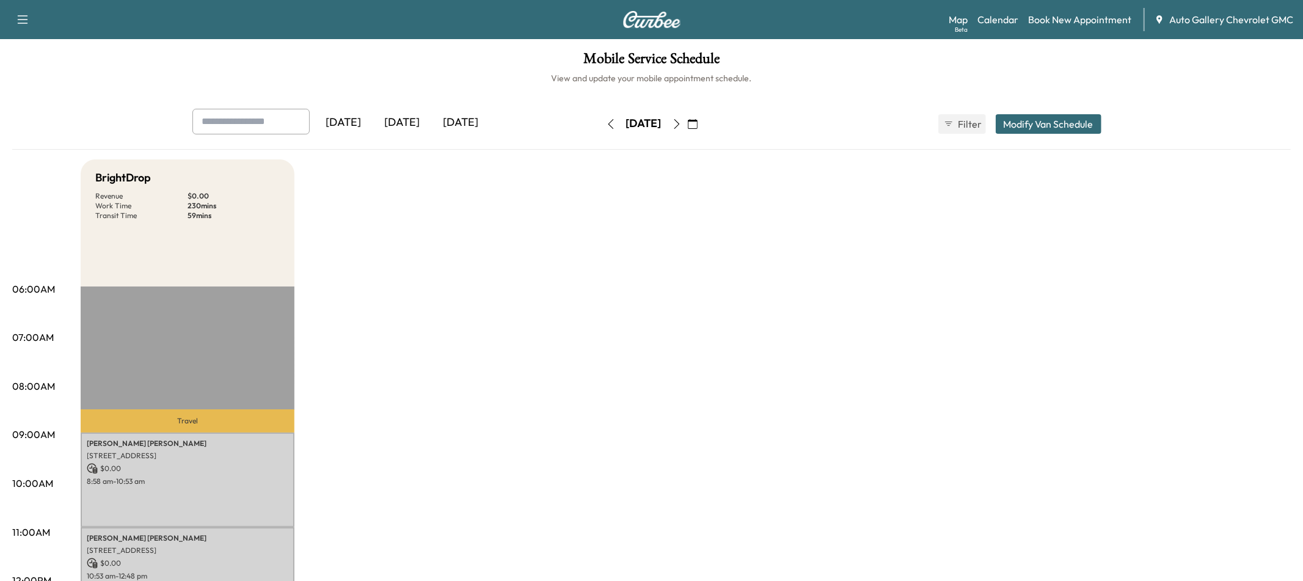
click at [1044, 29] on div "Map Beta Calendar Book New Appointment Auto Gallery Chevrolet GMC" at bounding box center [1120, 19] width 344 height 23
click at [1029, 17] on link "Book New Appointment" at bounding box center [1079, 19] width 103 height 15
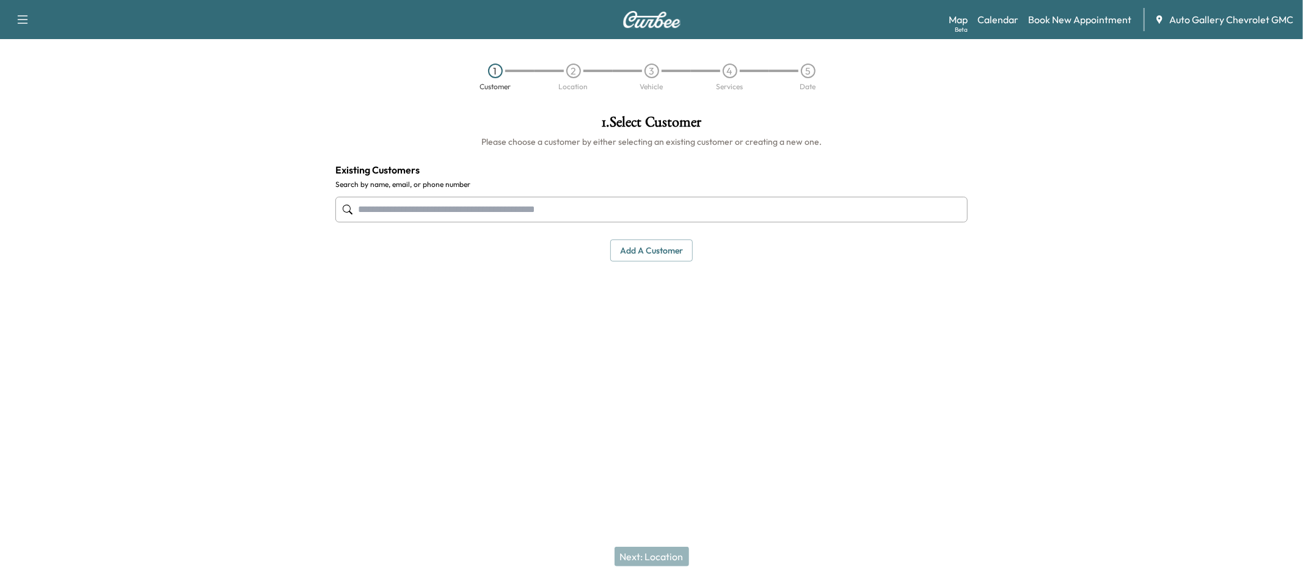
click at [591, 199] on input "text" at bounding box center [651, 210] width 632 height 26
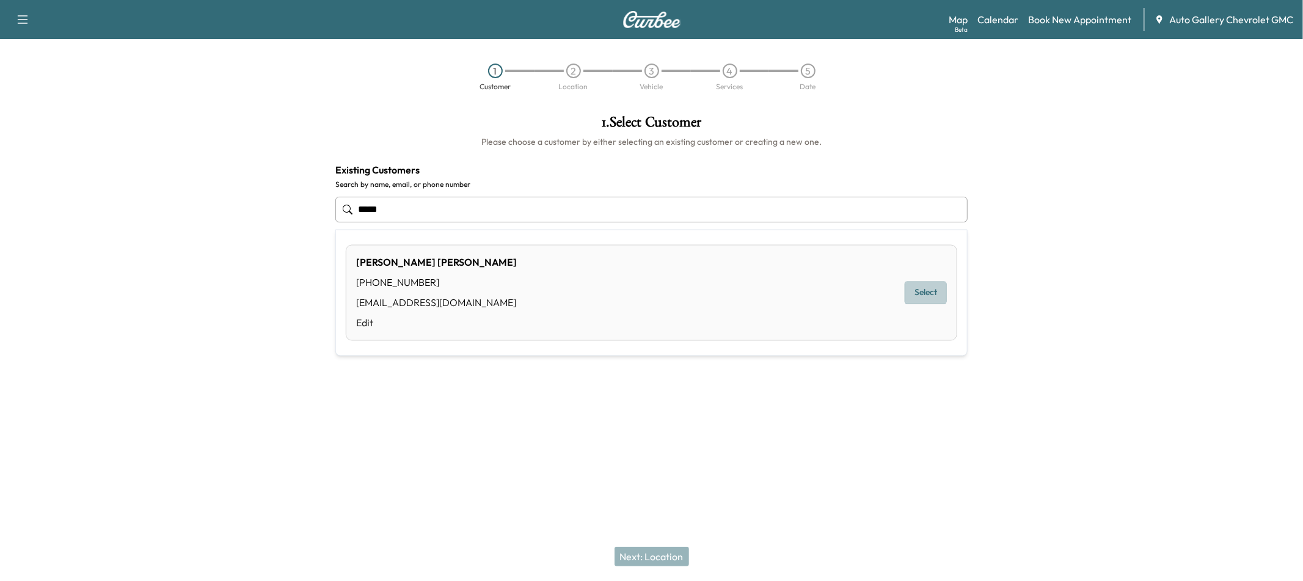
click at [904, 287] on button "Select" at bounding box center [925, 293] width 42 height 23
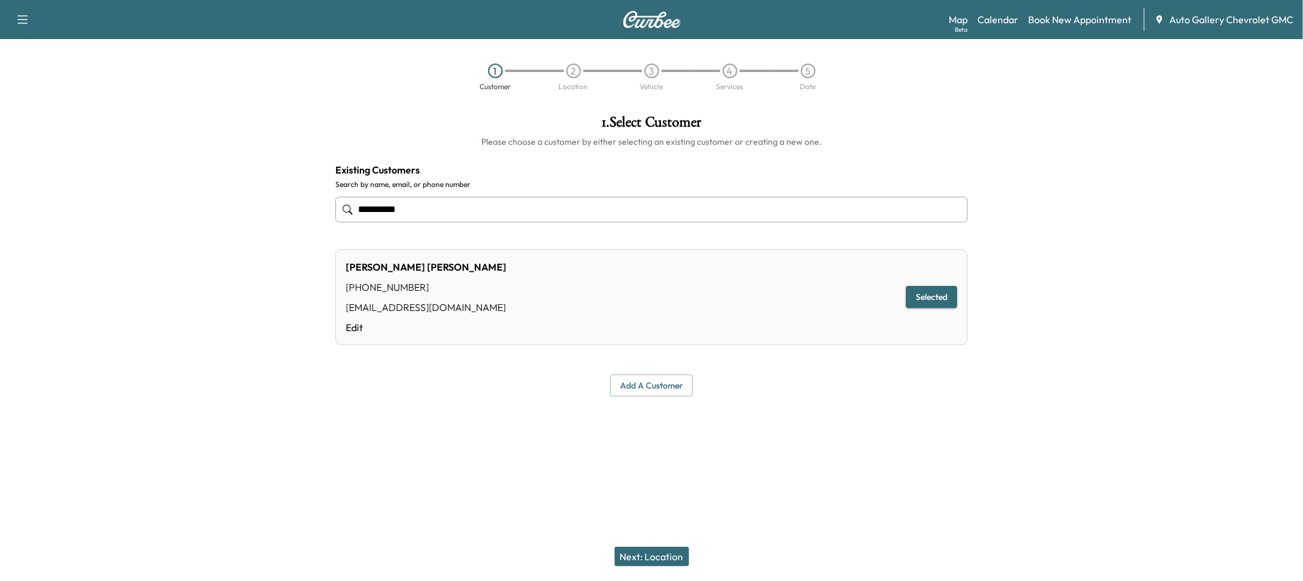
type input "**********"
click at [631, 557] on button "Next: Location" at bounding box center [651, 557] width 75 height 20
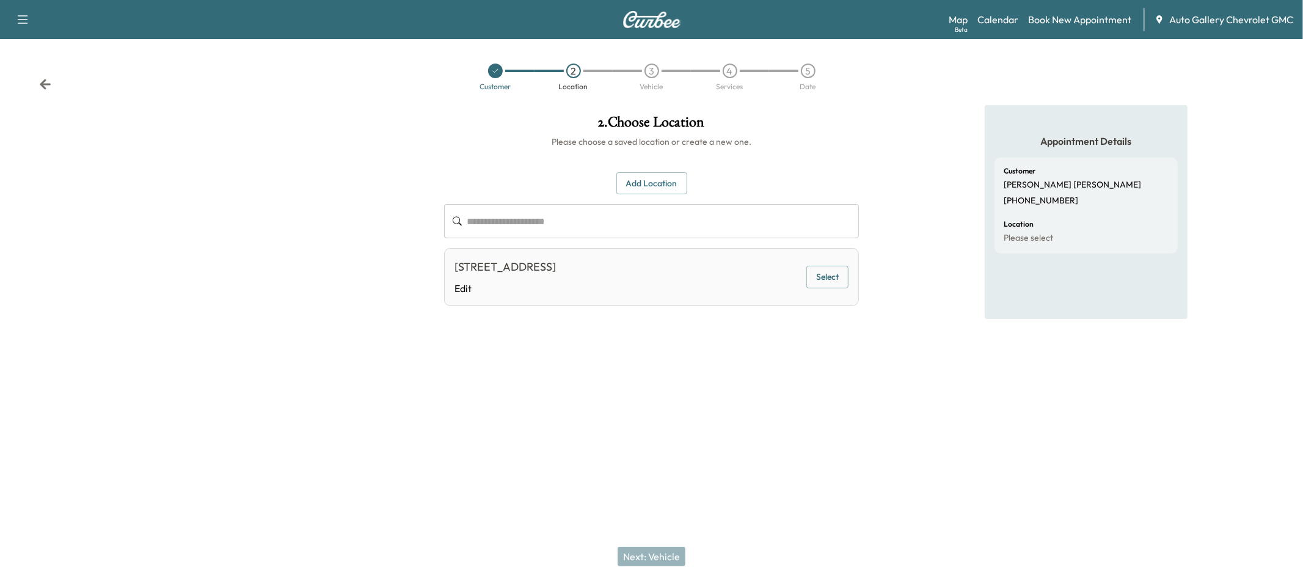
click at [664, 180] on button "Add Location" at bounding box center [651, 183] width 71 height 23
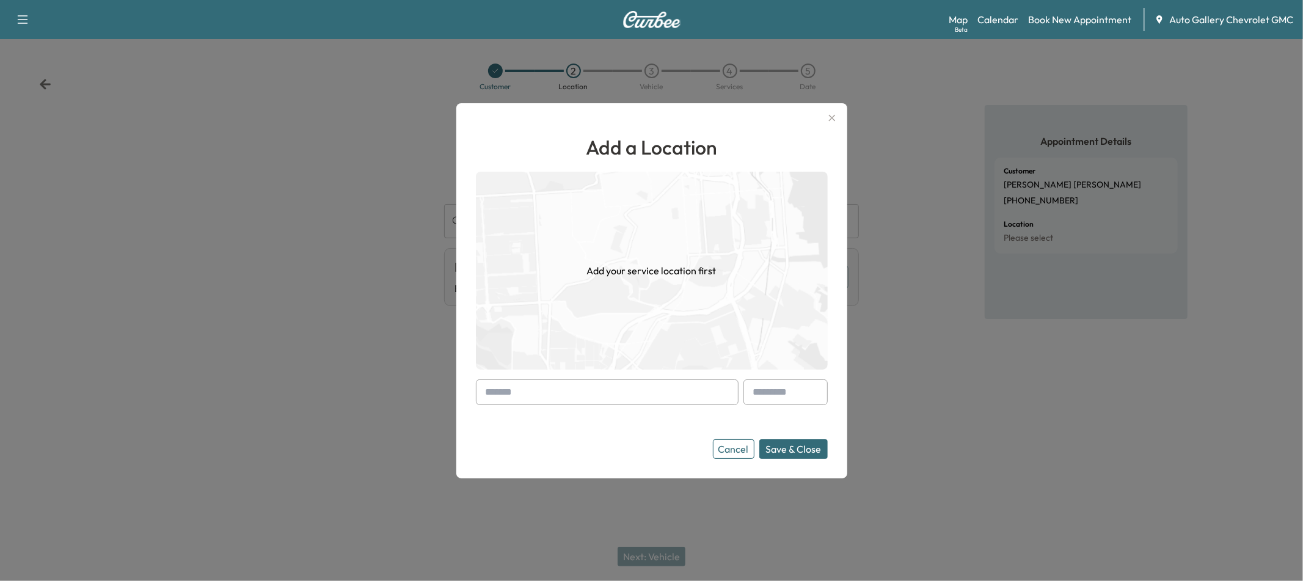
click at [555, 393] on input "text" at bounding box center [607, 392] width 263 height 26
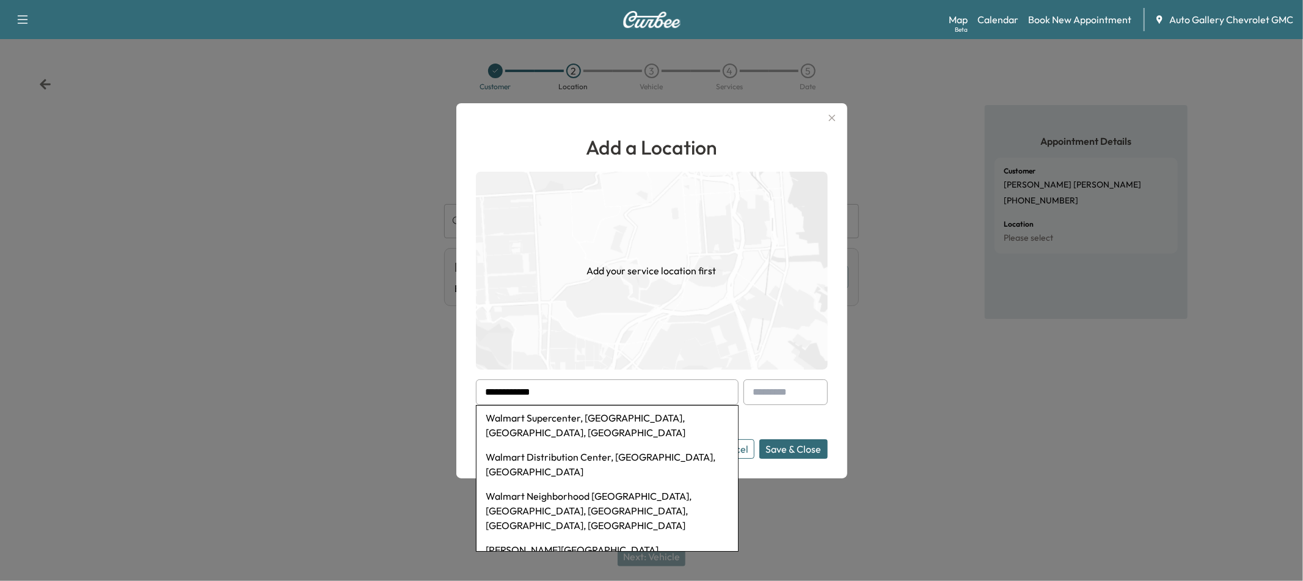
click at [537, 431] on li "Walmart Supercenter, [GEOGRAPHIC_DATA], [GEOGRAPHIC_DATA], [GEOGRAPHIC_DATA]" at bounding box center [606, 425] width 261 height 39
type input "**********"
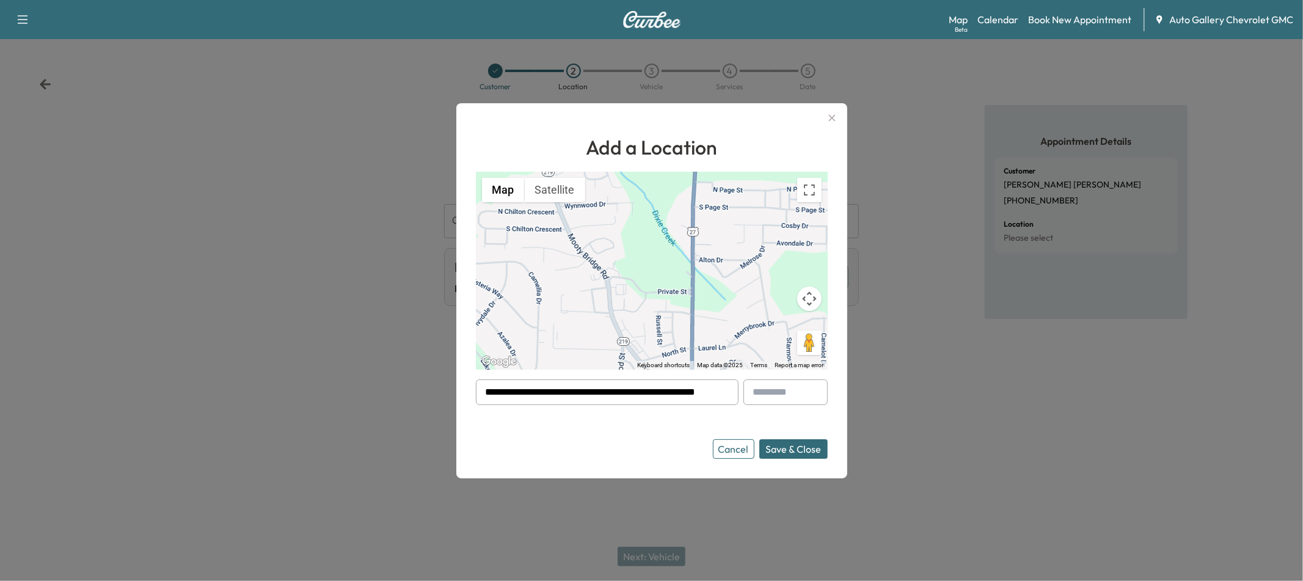
click at [812, 445] on button "Save & Close" at bounding box center [793, 449] width 68 height 20
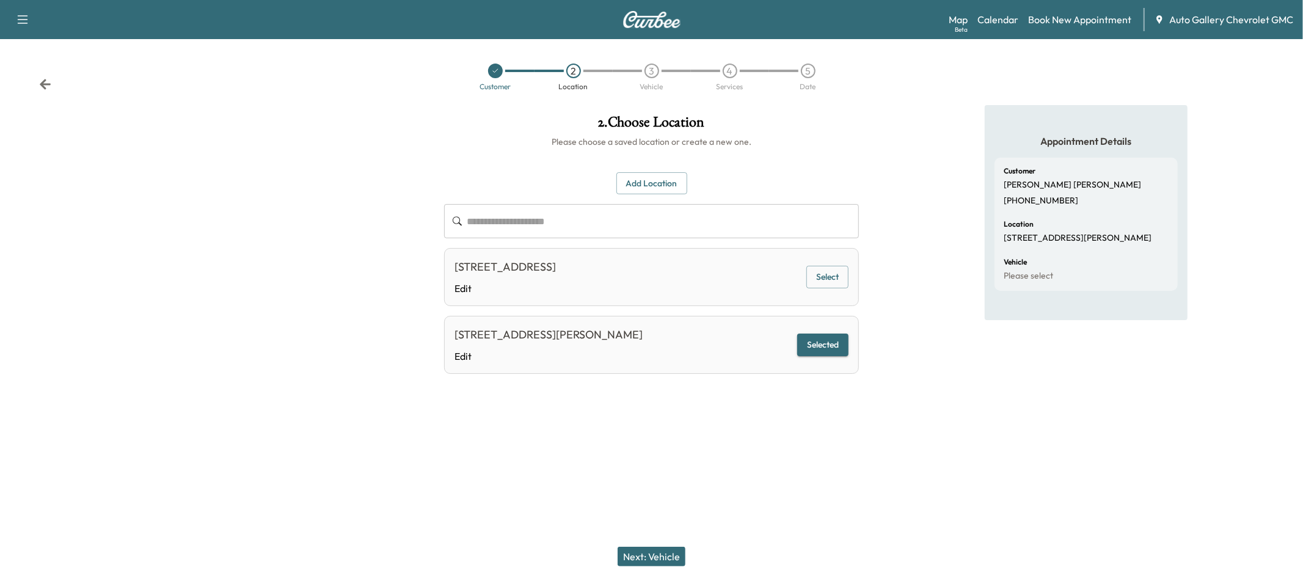
click at [655, 556] on button "Next: Vehicle" at bounding box center [651, 557] width 68 height 20
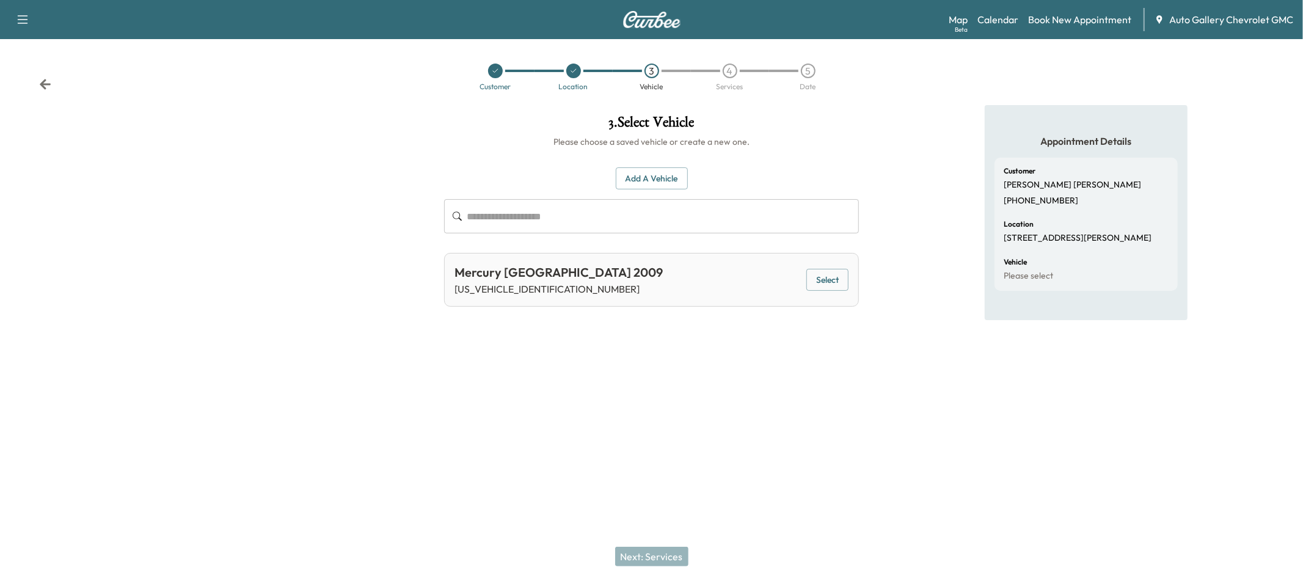
drag, startPoint x: 850, startPoint y: 284, endPoint x: 828, endPoint y: 284, distance: 21.4
click at [850, 284] on div "Mercury Milan 2009 [US_VEHICLE_IDENTIFICATION_NUMBER] Select" at bounding box center [651, 280] width 415 height 54
drag, startPoint x: 829, startPoint y: 284, endPoint x: 686, endPoint y: 475, distance: 238.7
click at [829, 284] on button "Select" at bounding box center [827, 280] width 42 height 23
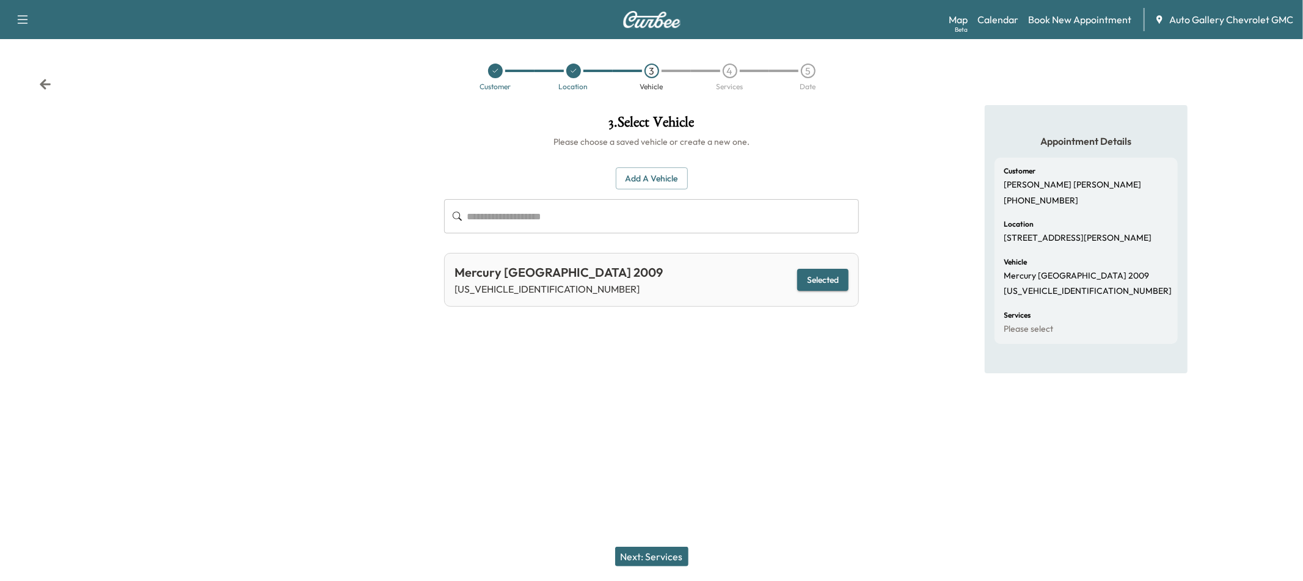
click at [635, 559] on button "Next: Services" at bounding box center [651, 557] width 73 height 20
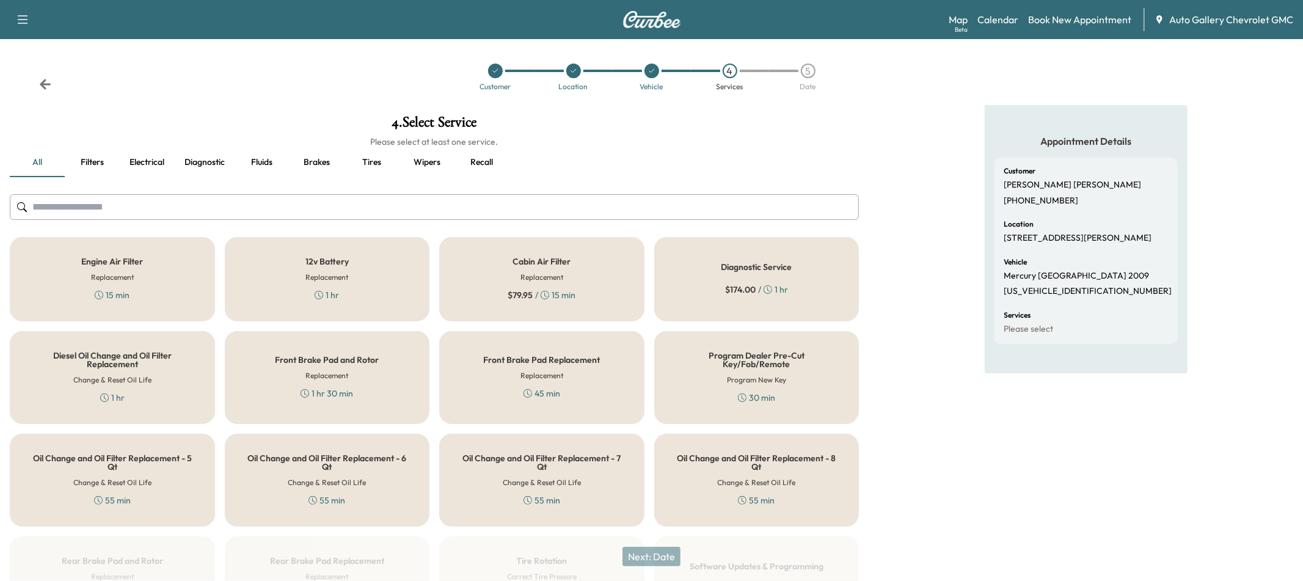
click at [256, 287] on div "12v Battery Replacement 1 hr" at bounding box center [327, 279] width 205 height 84
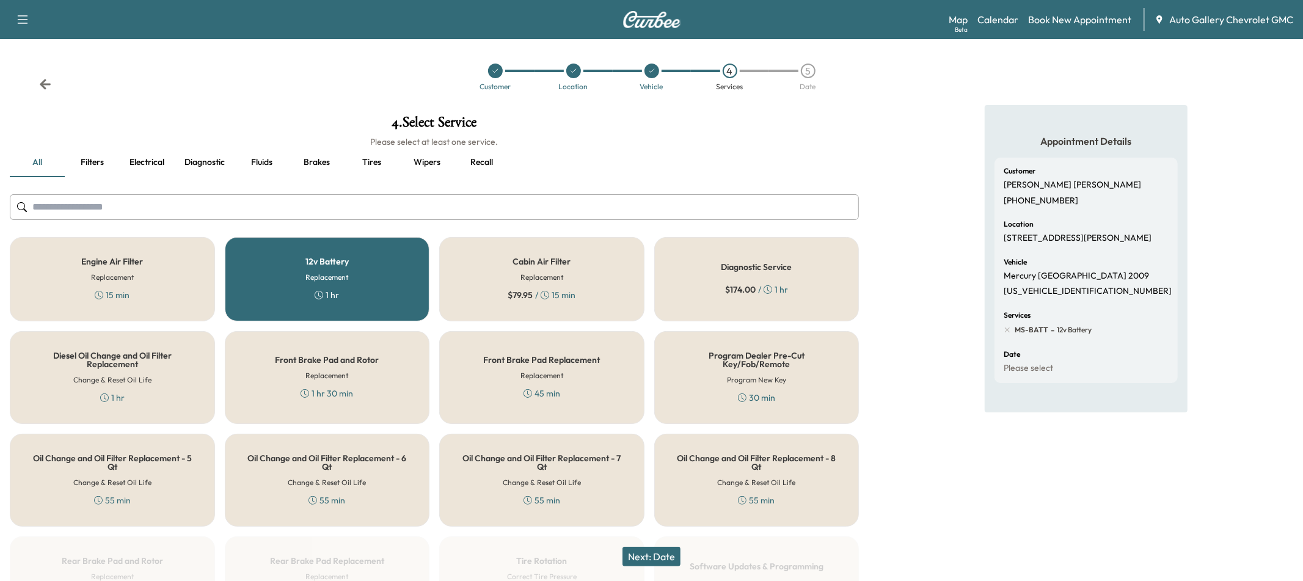
click at [644, 552] on button "Next: Date" at bounding box center [651, 557] width 58 height 20
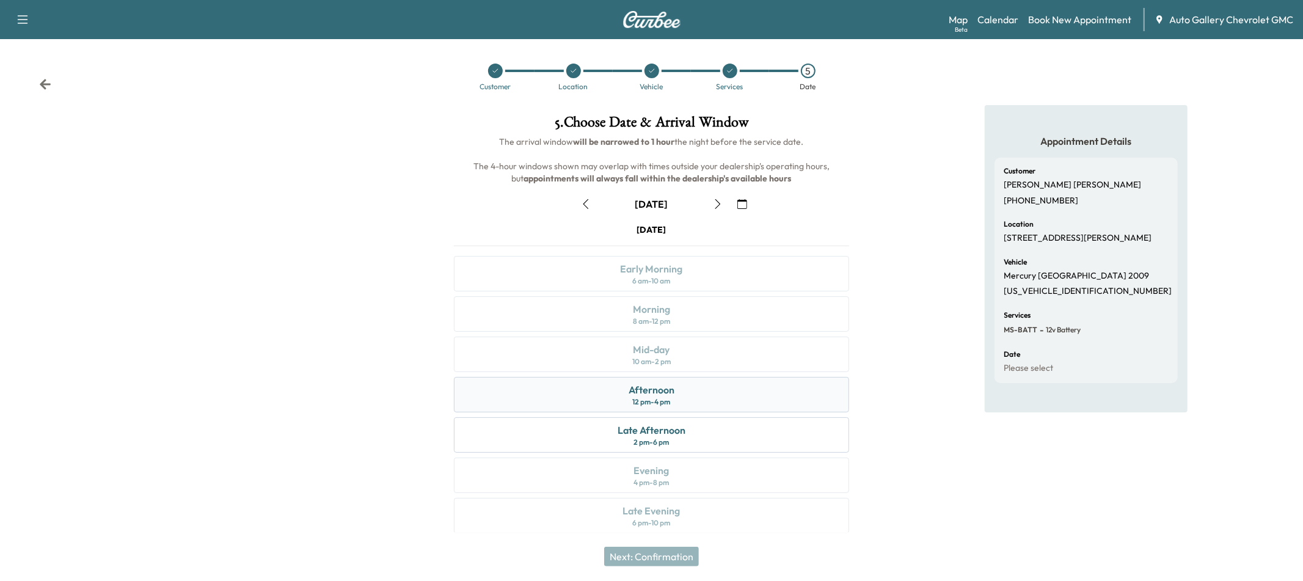
click at [641, 390] on div "Afternoon" at bounding box center [651, 389] width 46 height 15
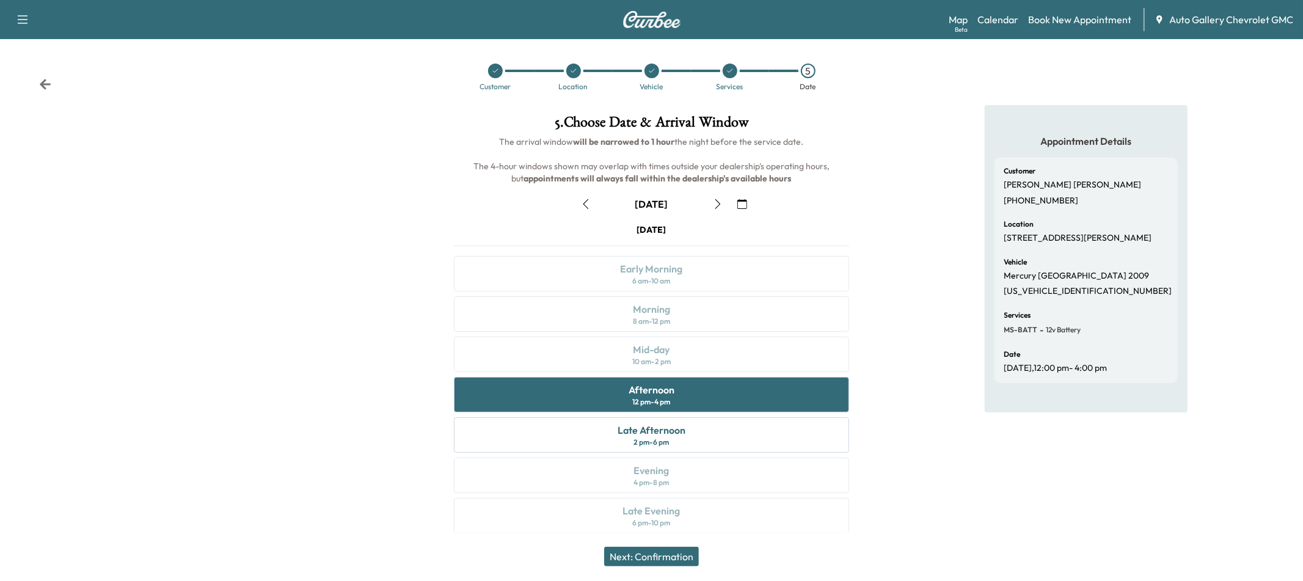
click at [636, 555] on button "Next: Confirmation" at bounding box center [651, 557] width 95 height 20
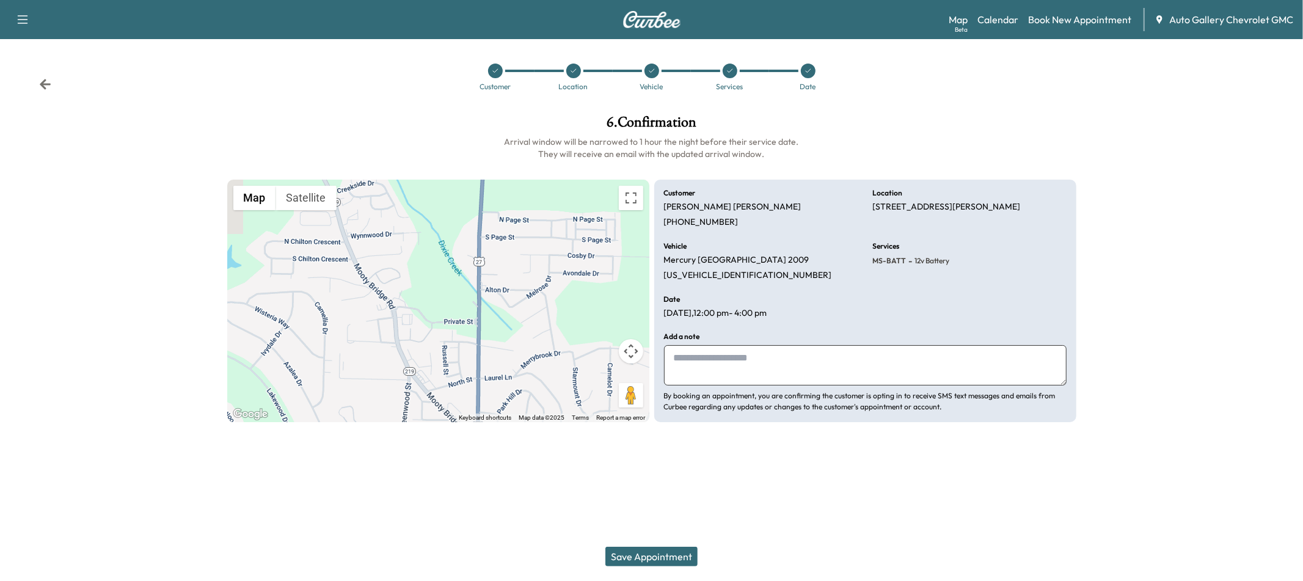
click at [636, 555] on button "Save Appointment" at bounding box center [651, 557] width 92 height 20
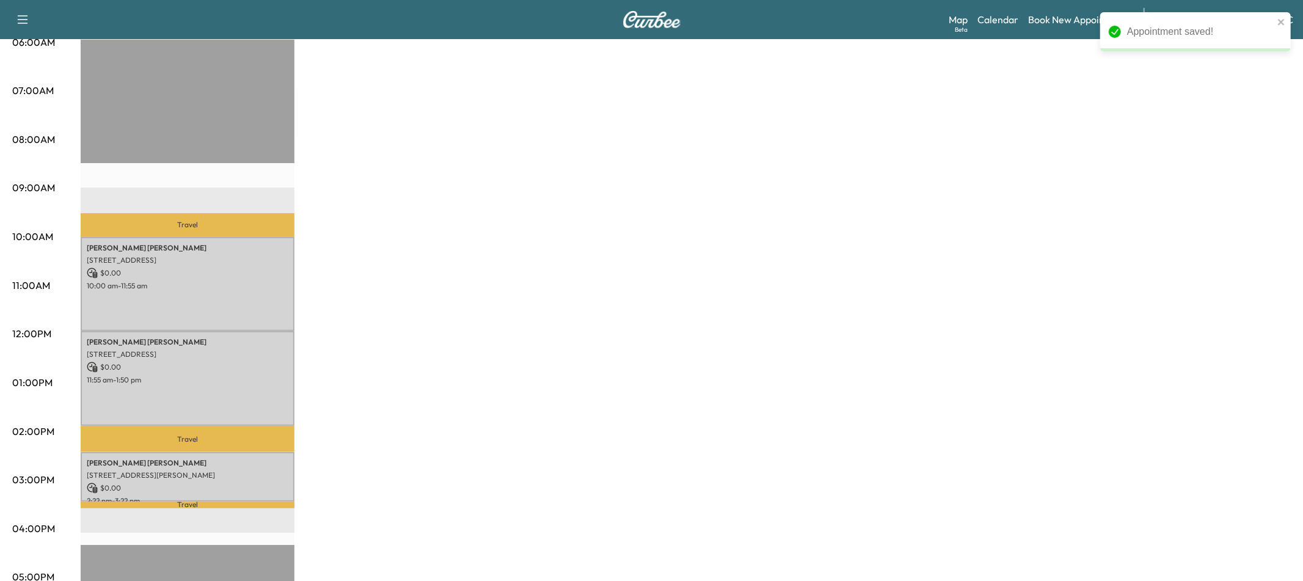
scroll to position [249, 0]
